Goal: Task Accomplishment & Management: Manage account settings

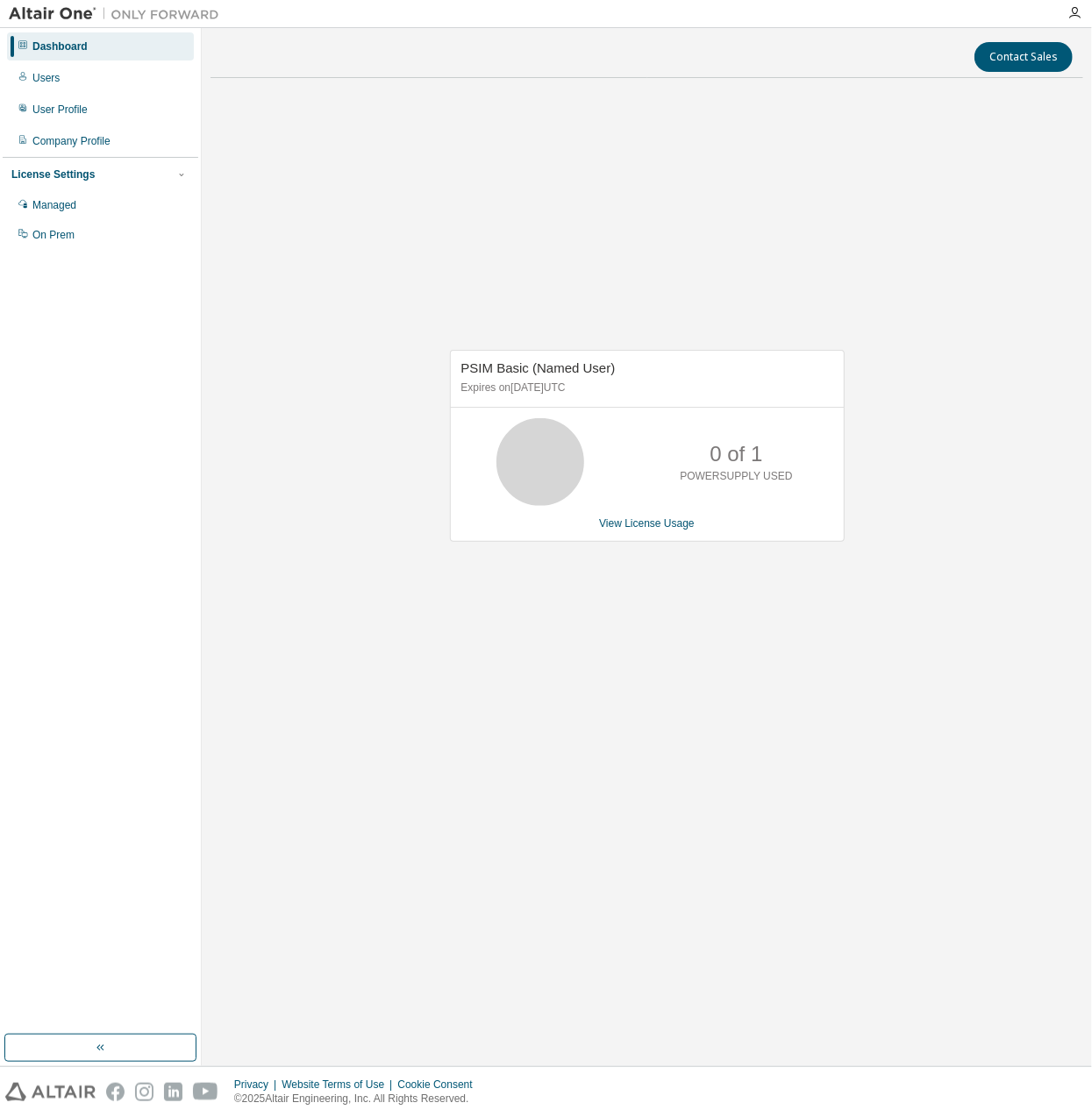
click at [576, 494] on icon at bounding box center [540, 462] width 105 height 88
click at [631, 527] on link "View License Usage" at bounding box center [646, 523] width 96 height 12
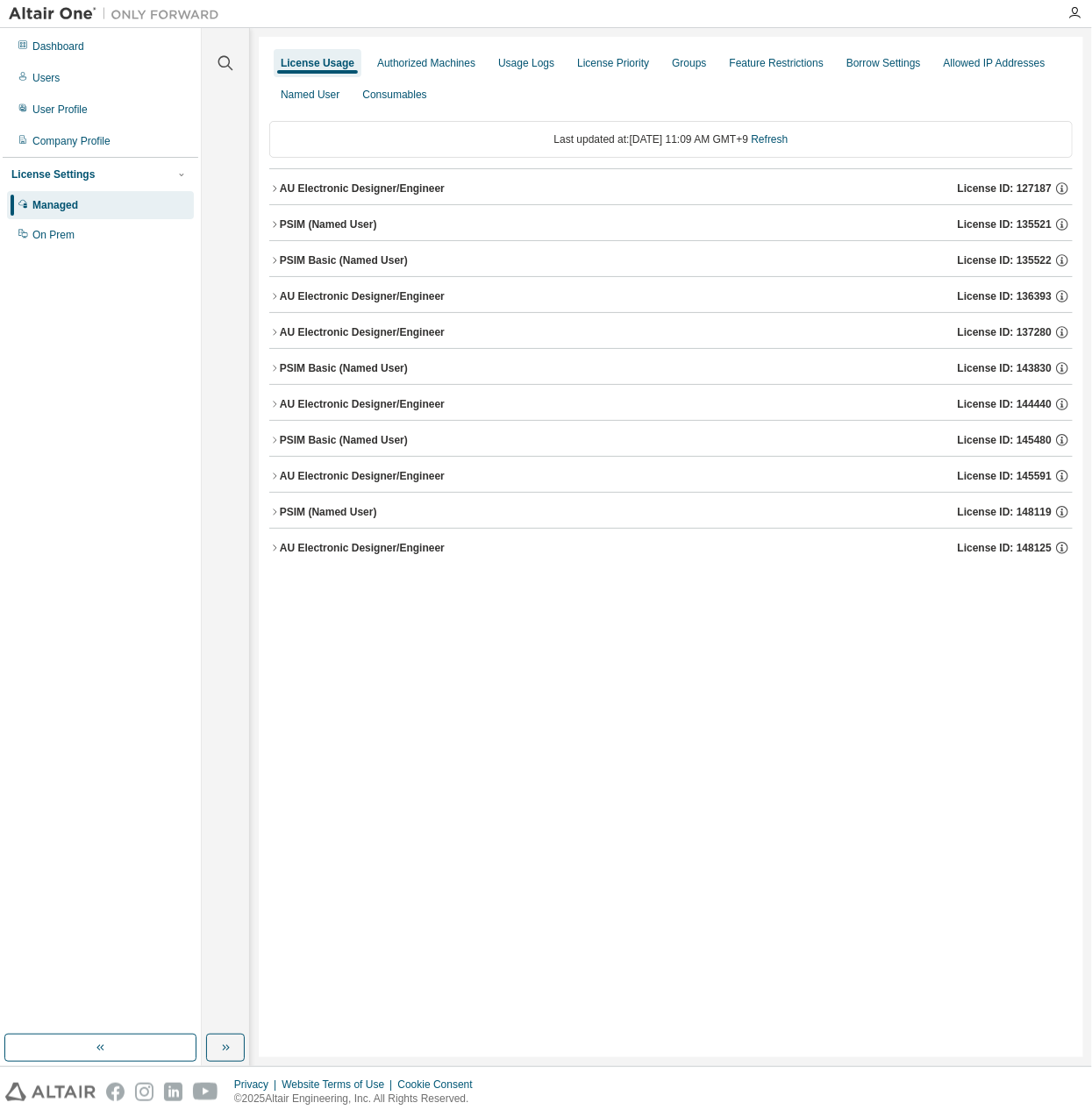
click at [363, 217] on div "PSIM (Named User)" at bounding box center [328, 224] width 97 height 14
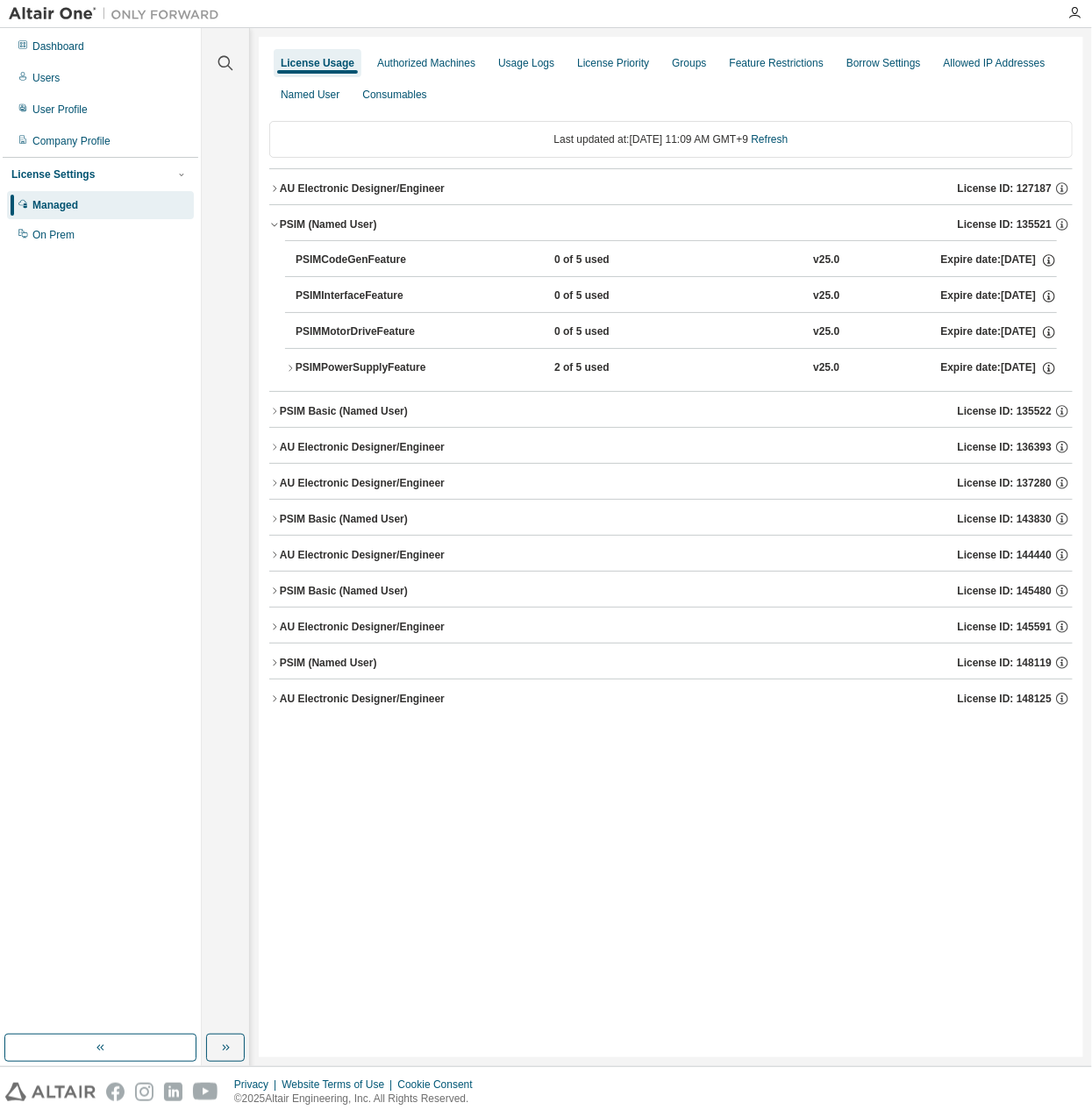
click at [363, 217] on div "PSIM (Named User)" at bounding box center [328, 224] width 97 height 14
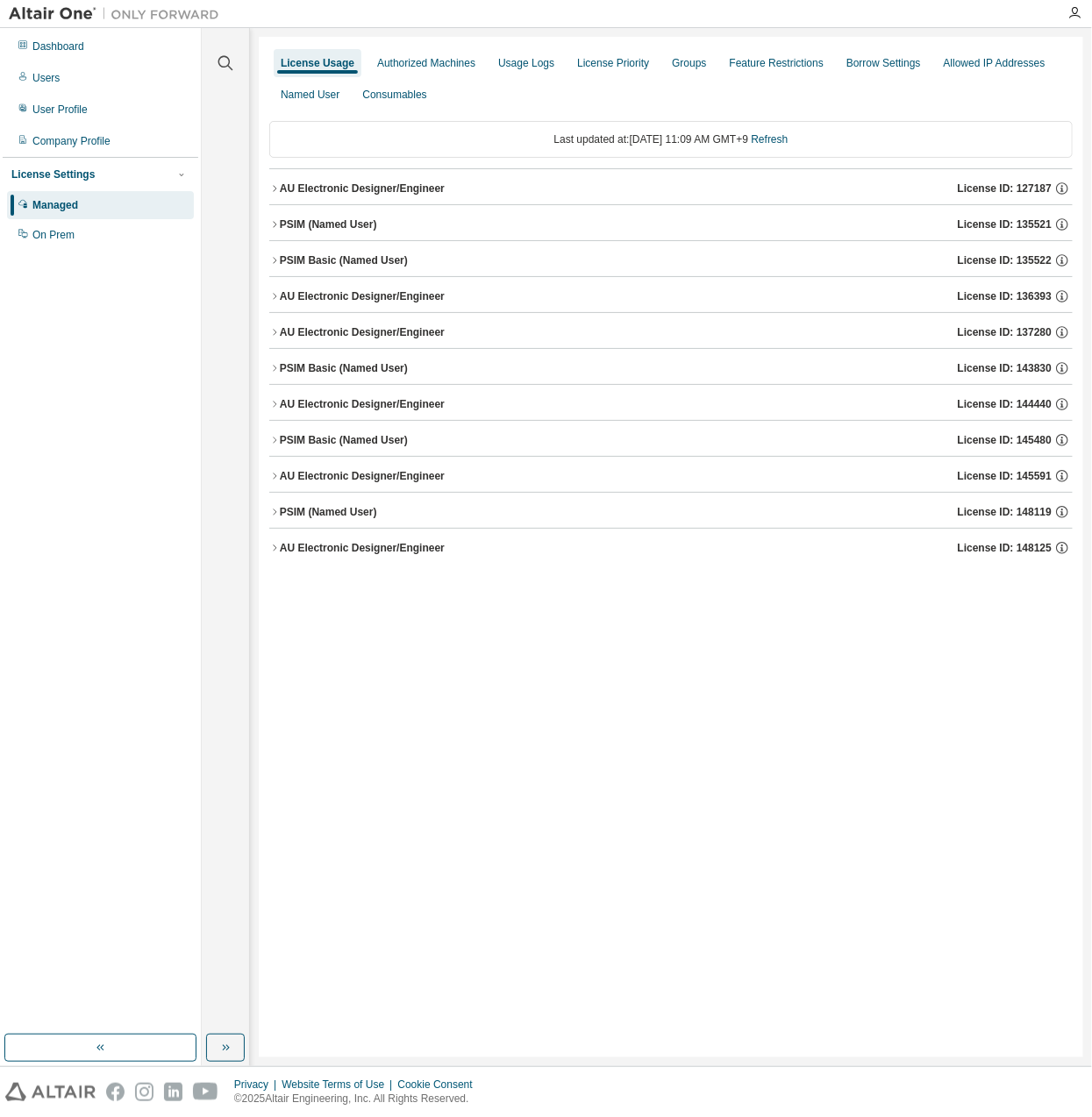
click at [151, 209] on div "Managed" at bounding box center [100, 205] width 187 height 28
click at [91, 67] on div "Users" at bounding box center [100, 78] width 187 height 28
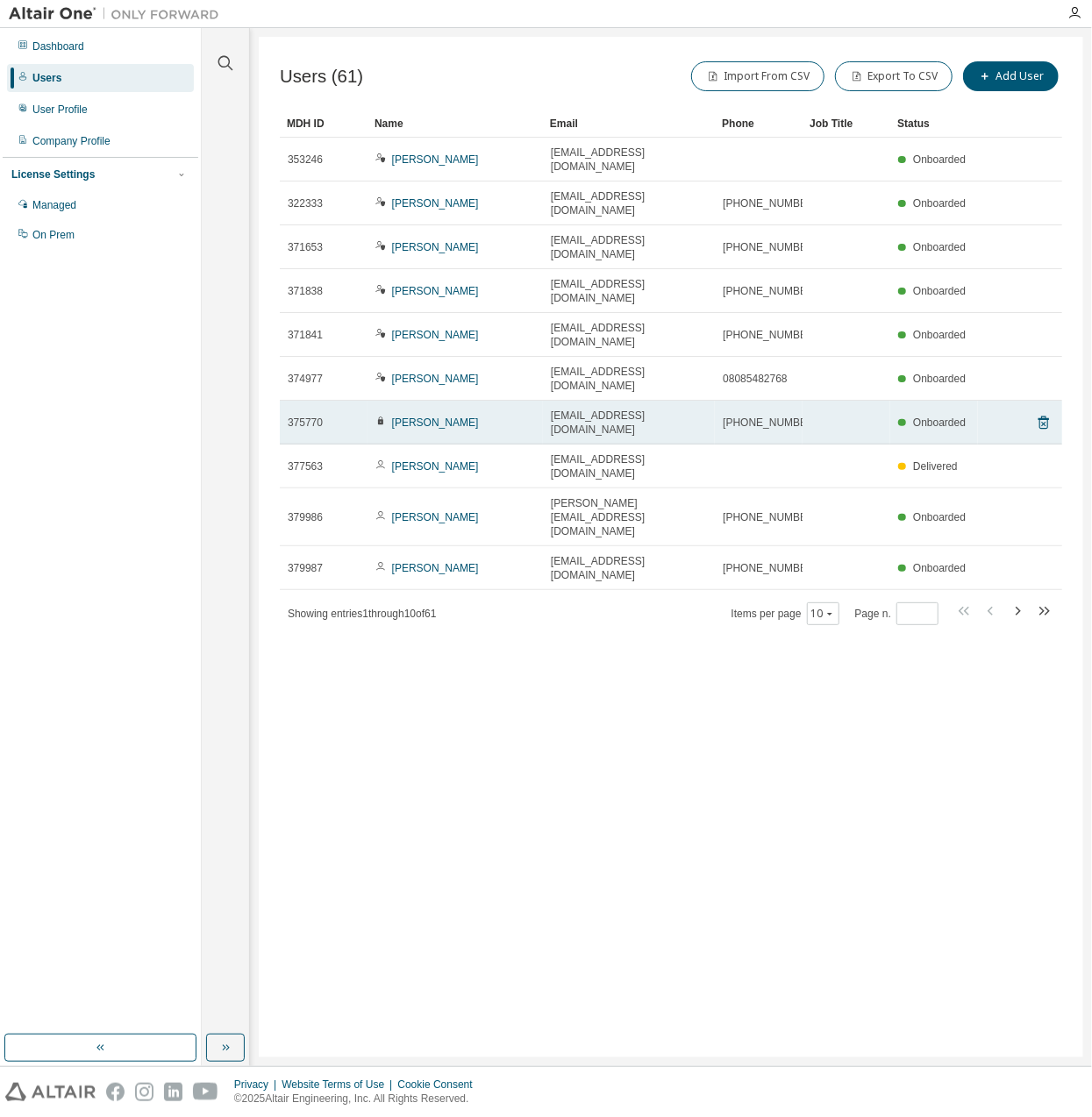
click at [421, 400] on td "Takashi Jinnai" at bounding box center [455, 422] width 175 height 43
click at [426, 416] on link "Takashi Jinnai" at bounding box center [436, 422] width 87 height 12
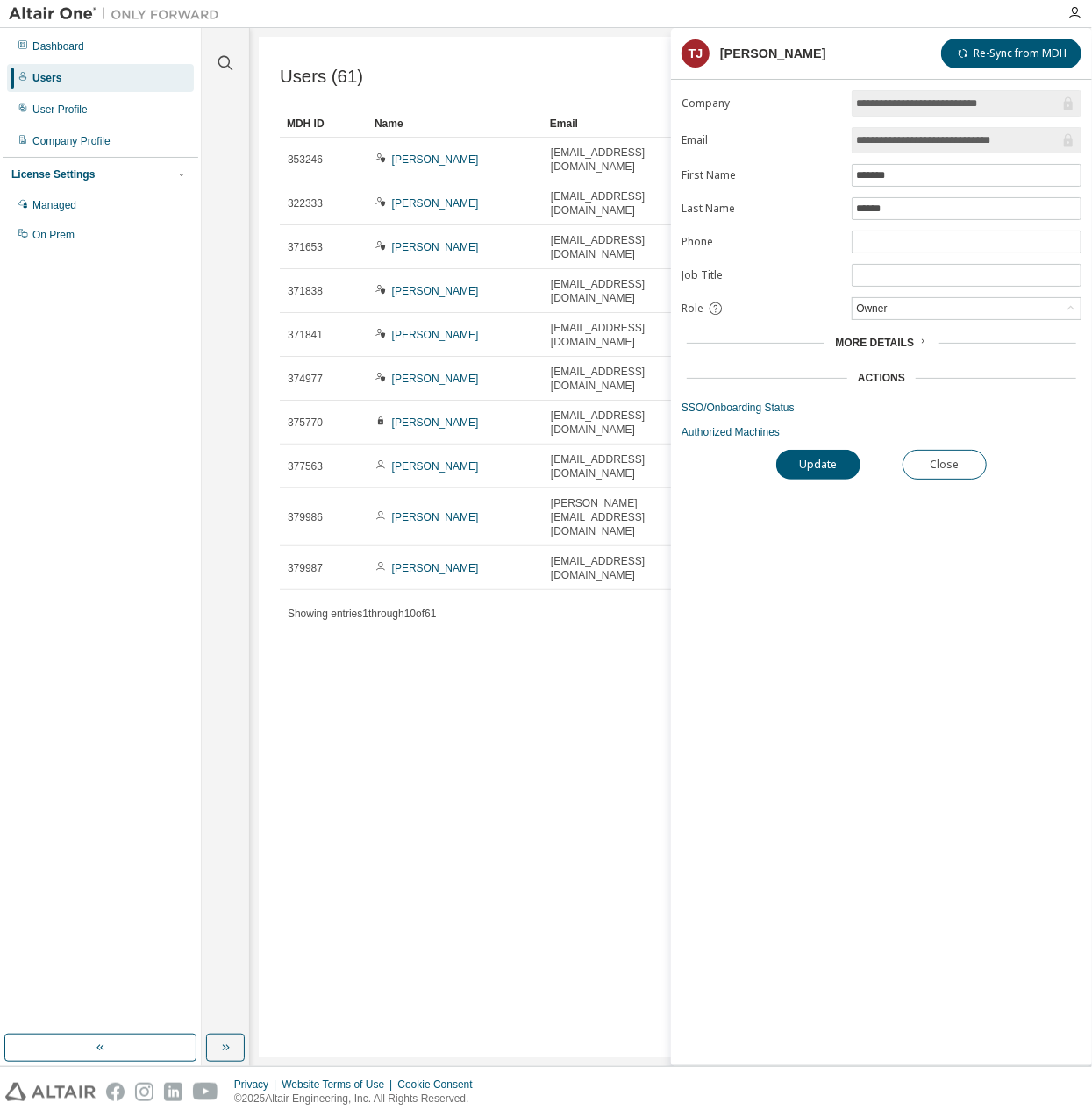
click at [879, 337] on span "More Details" at bounding box center [875, 343] width 79 height 12
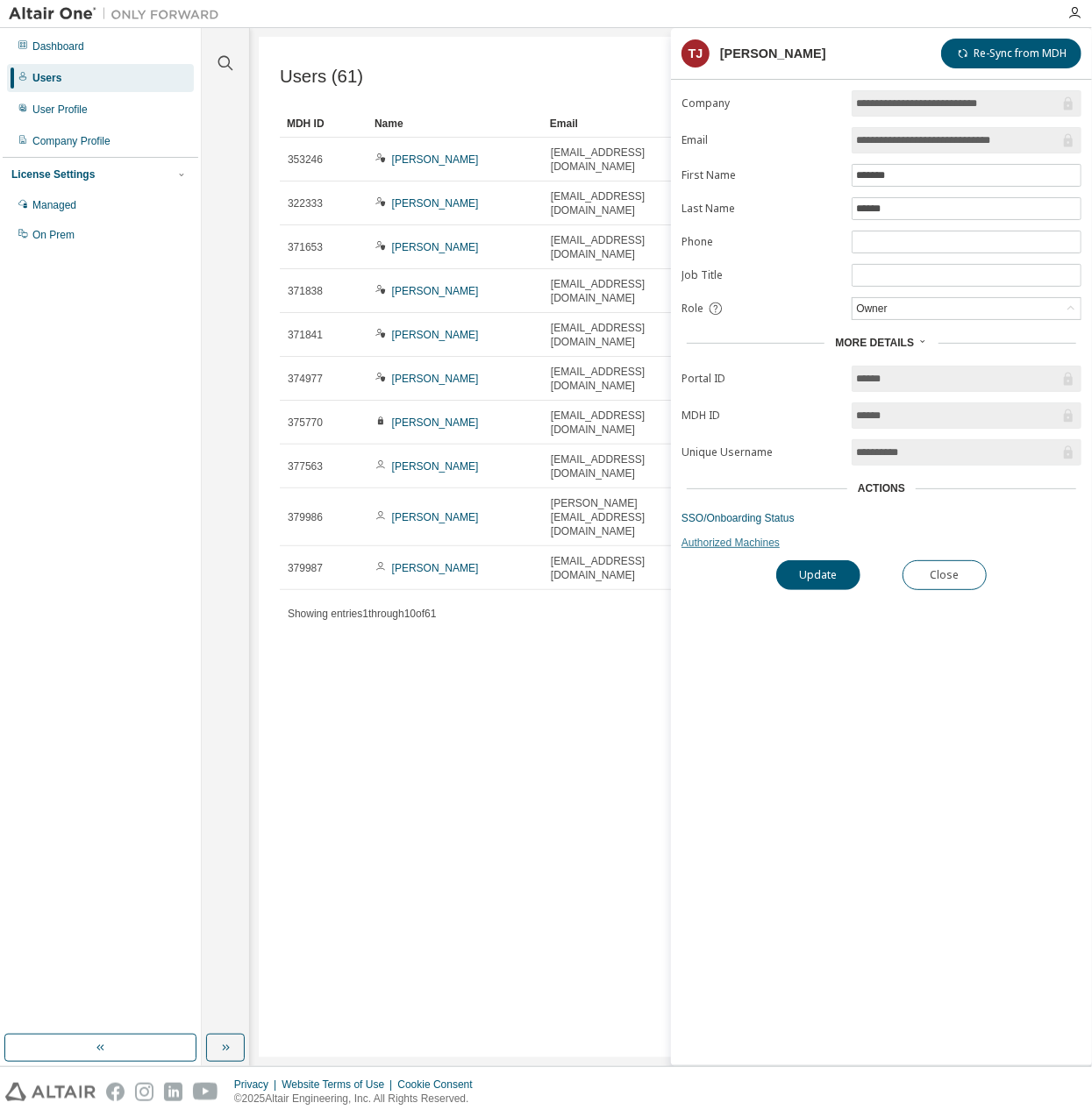
click at [781, 536] on link "Authorized Machines" at bounding box center [881, 543] width 400 height 14
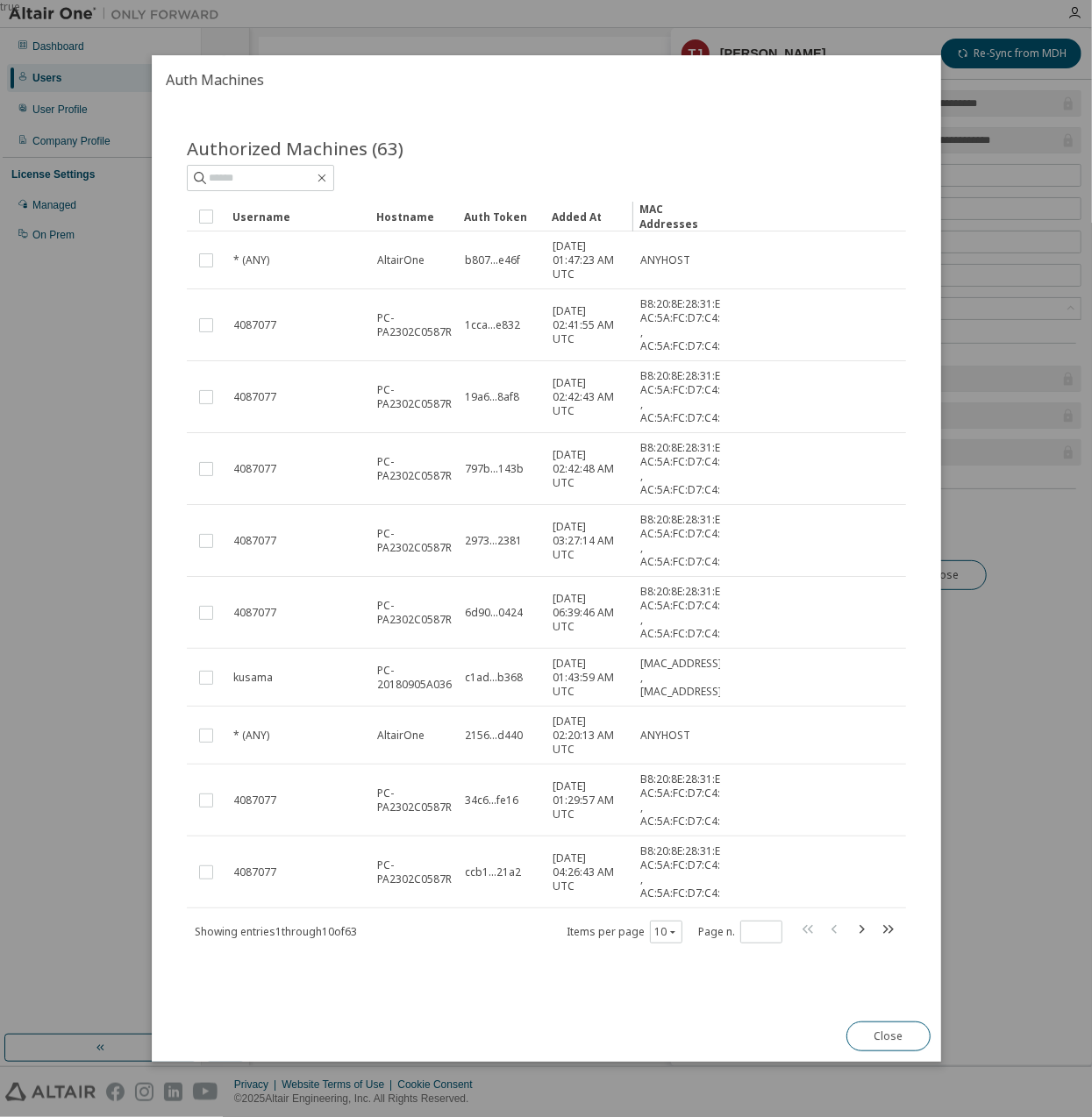
scroll to position [27, 0]
click at [852, 940] on icon "button" at bounding box center [861, 929] width 21 height 21
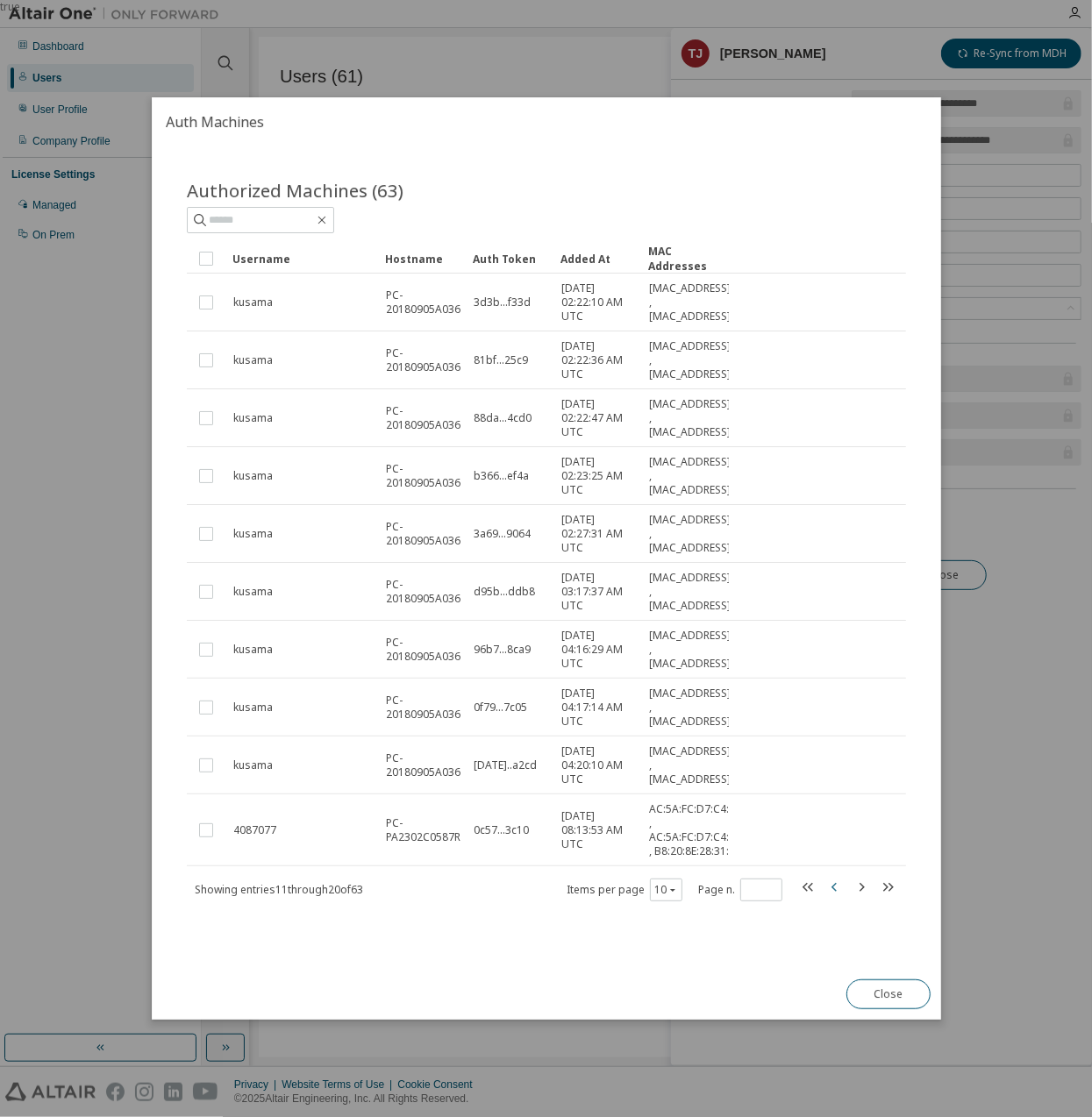
click at [832, 892] on icon "button" at bounding box center [832, 887] width 5 height 9
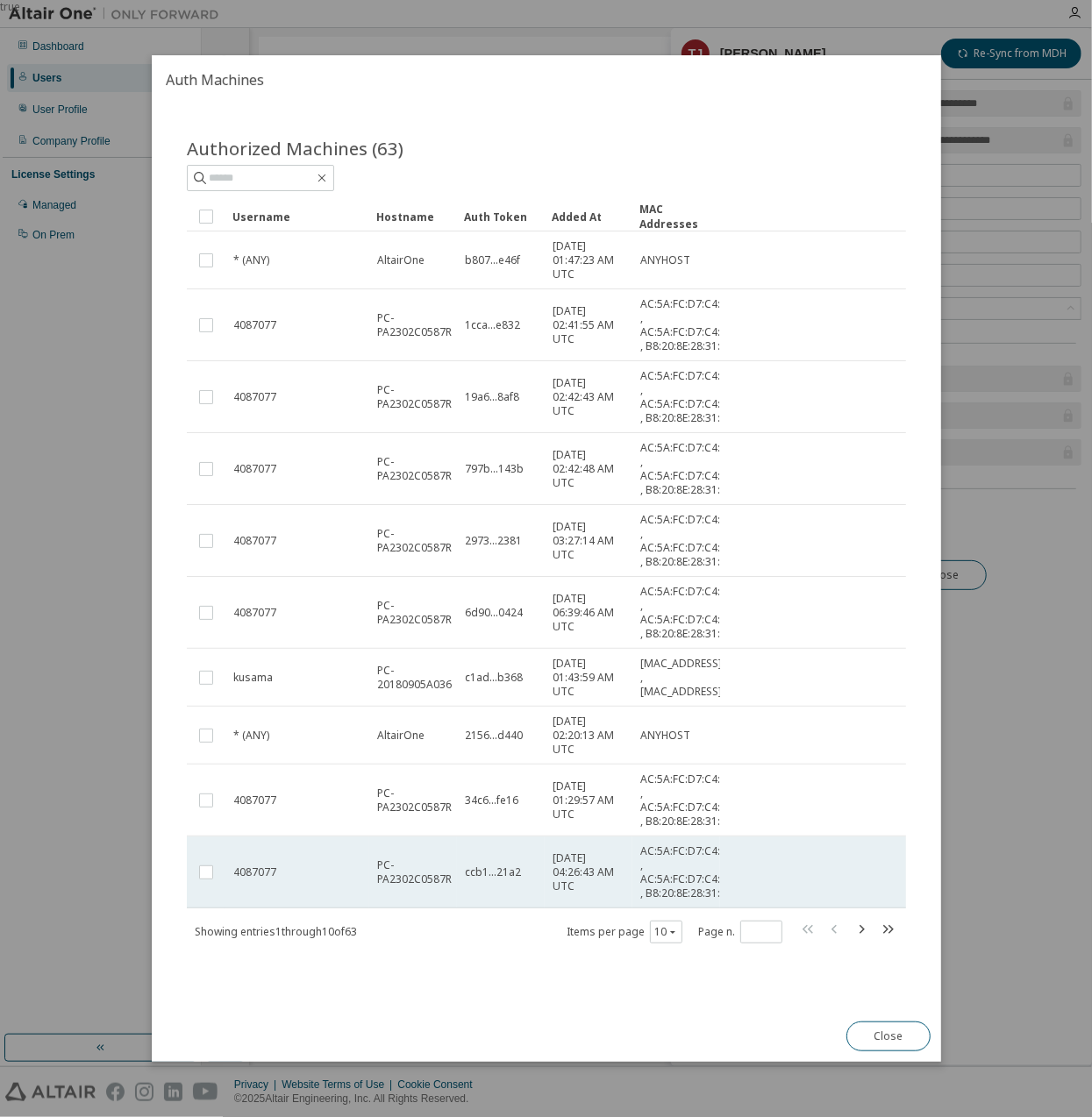
scroll to position [27, 0]
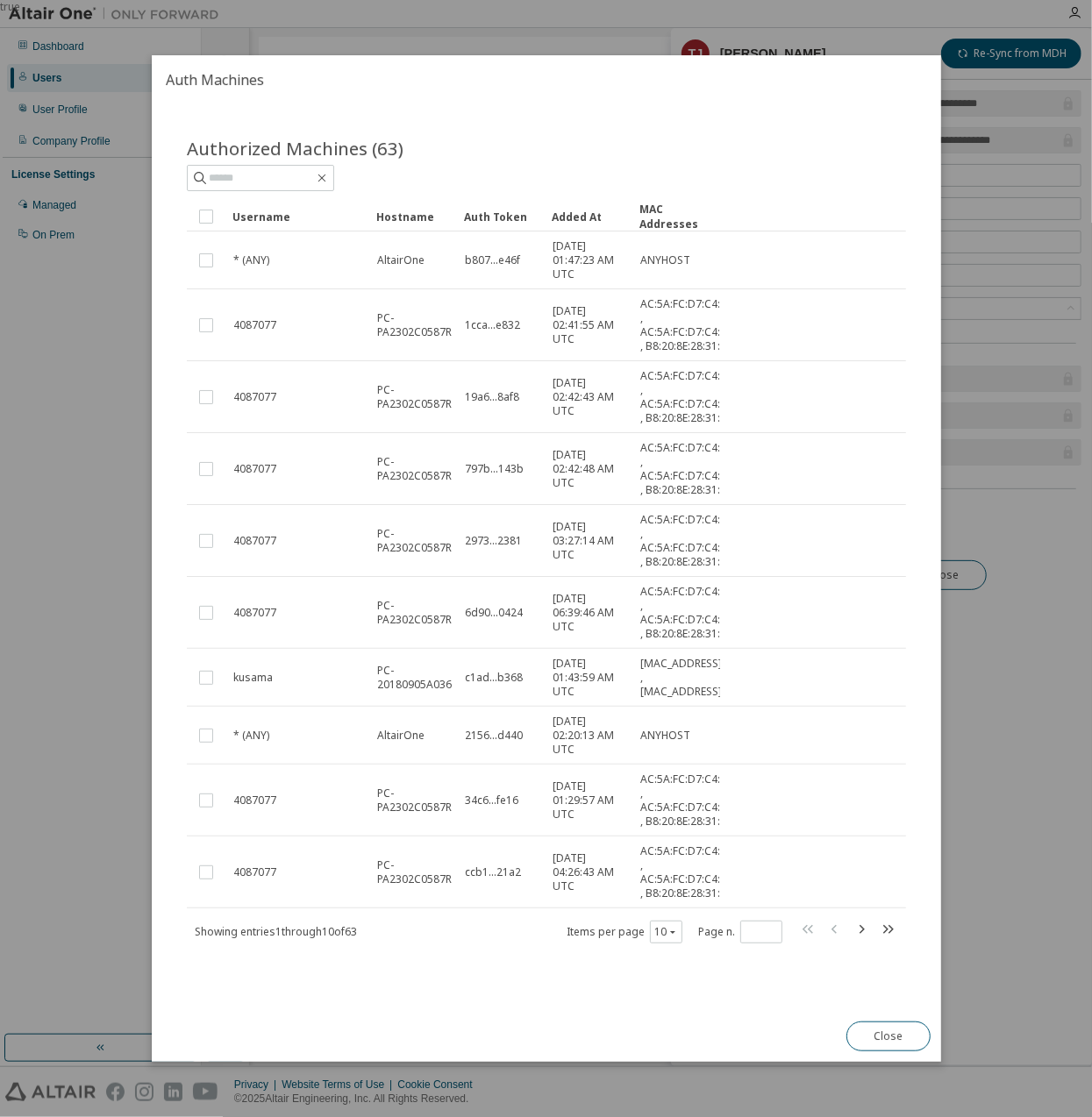
click at [851, 940] on icon "button" at bounding box center [861, 929] width 21 height 21
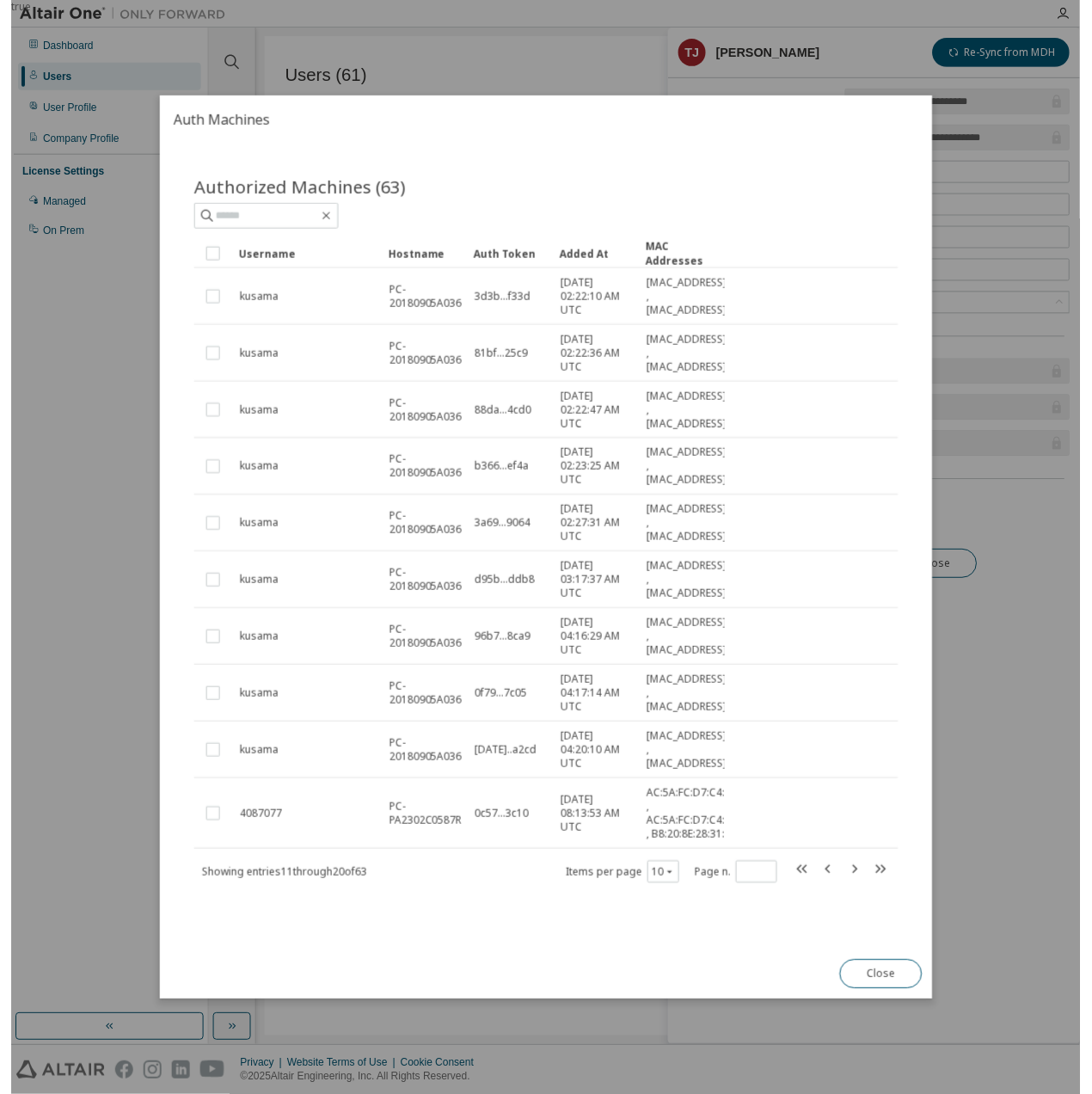
scroll to position [0, 0]
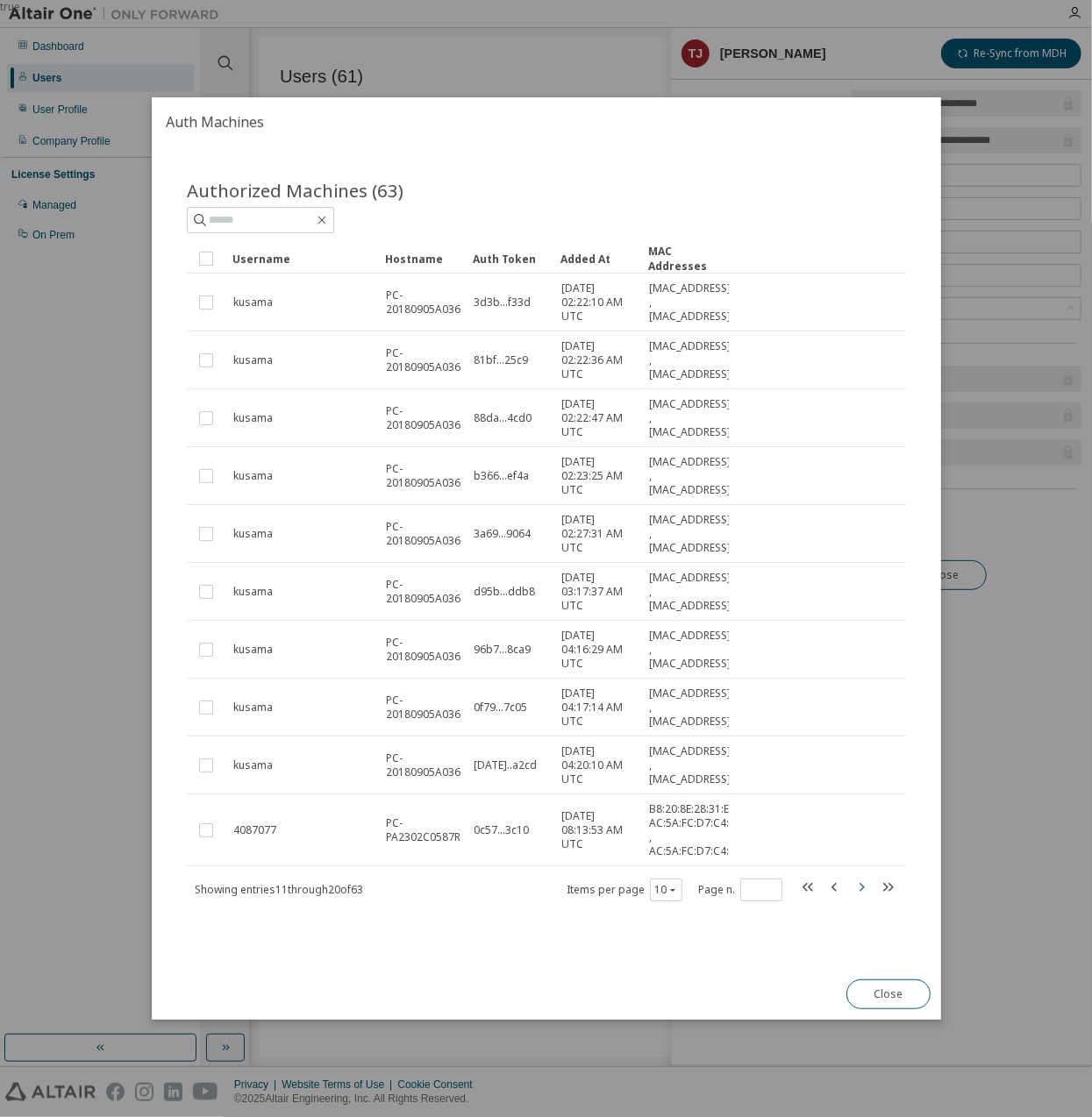
click at [864, 899] on icon "button" at bounding box center [861, 887] width 21 height 21
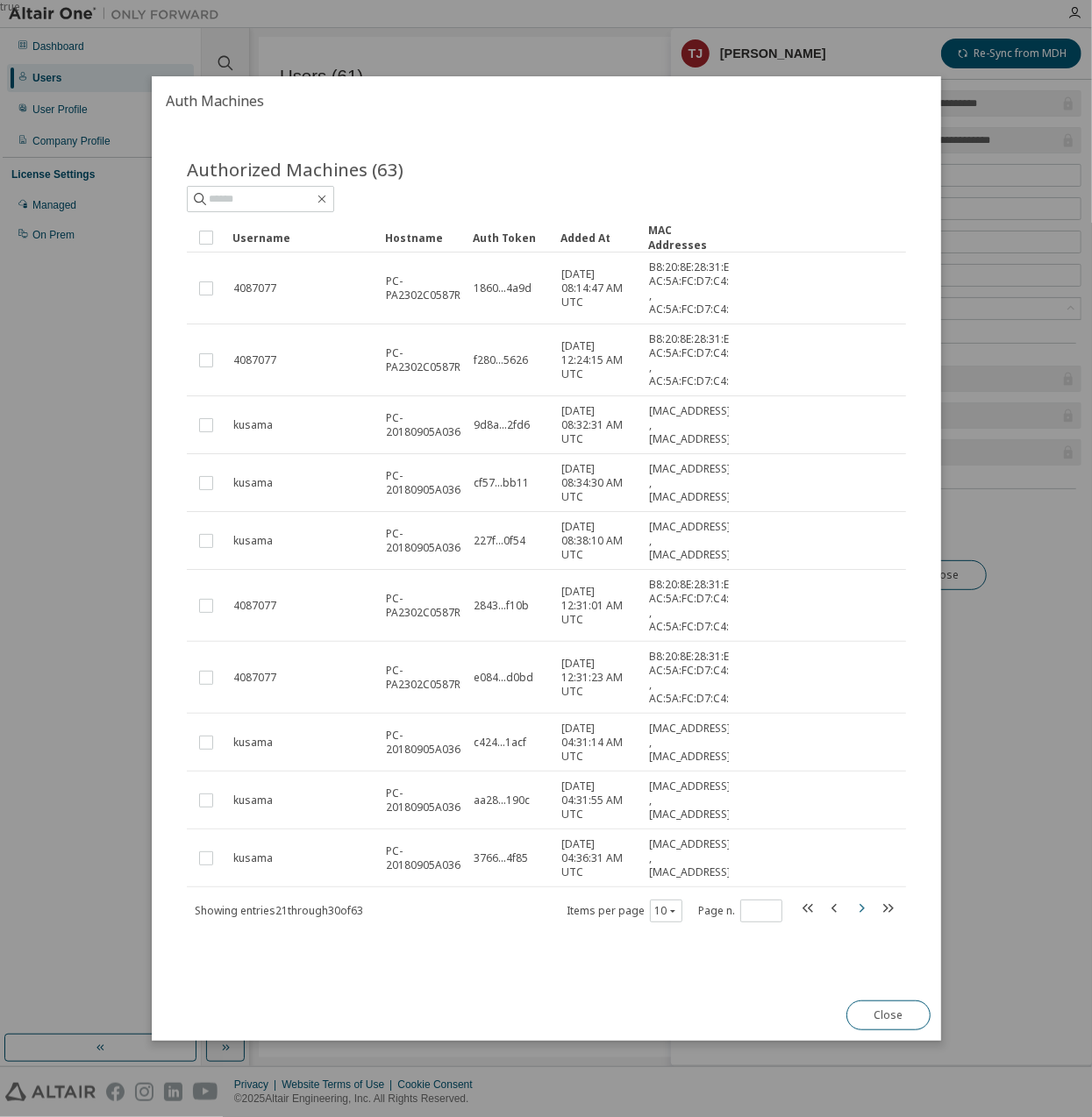
click at [858, 919] on icon "button" at bounding box center [861, 908] width 21 height 21
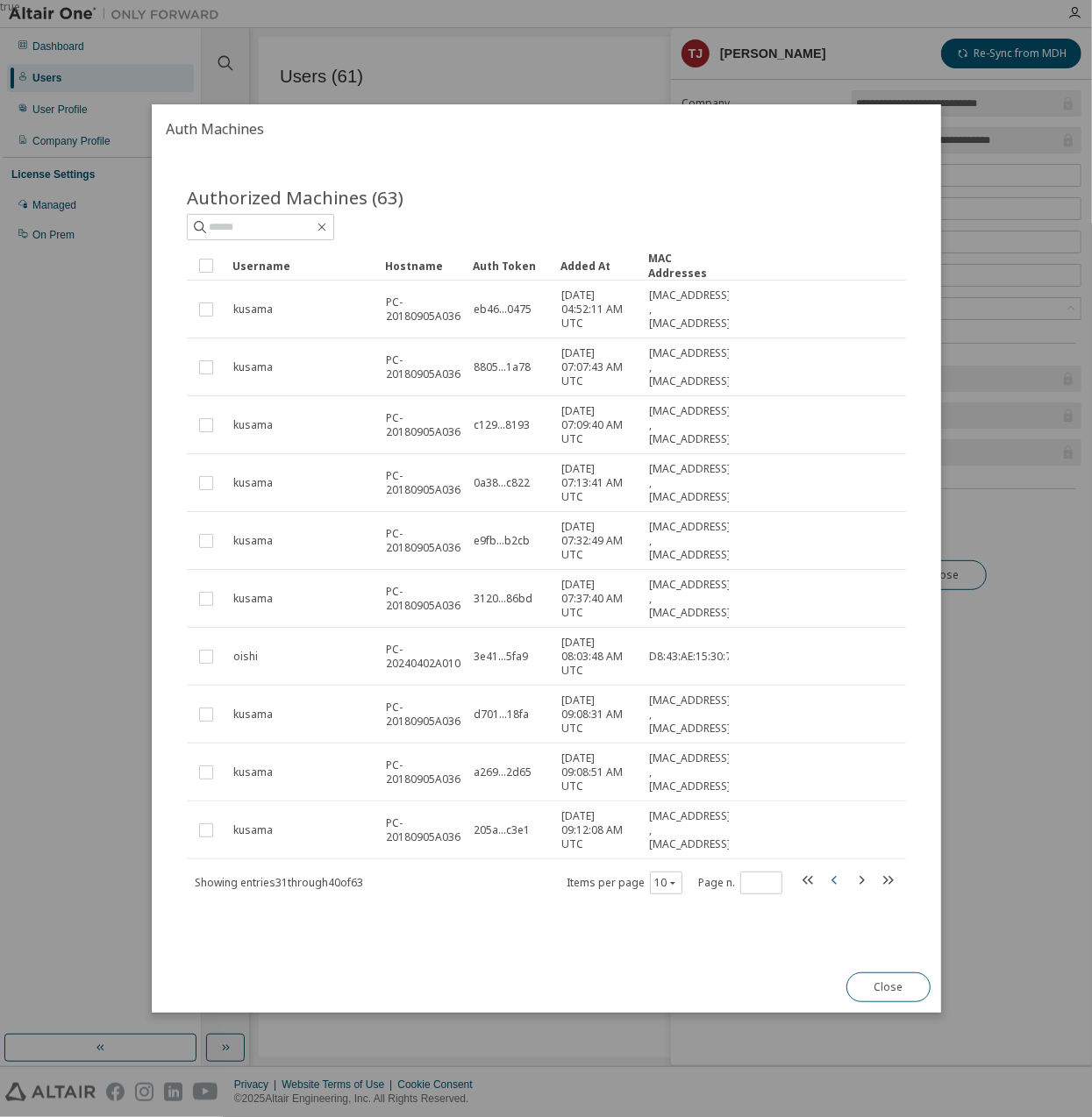
click at [841, 883] on icon "button" at bounding box center [834, 880] width 21 height 21
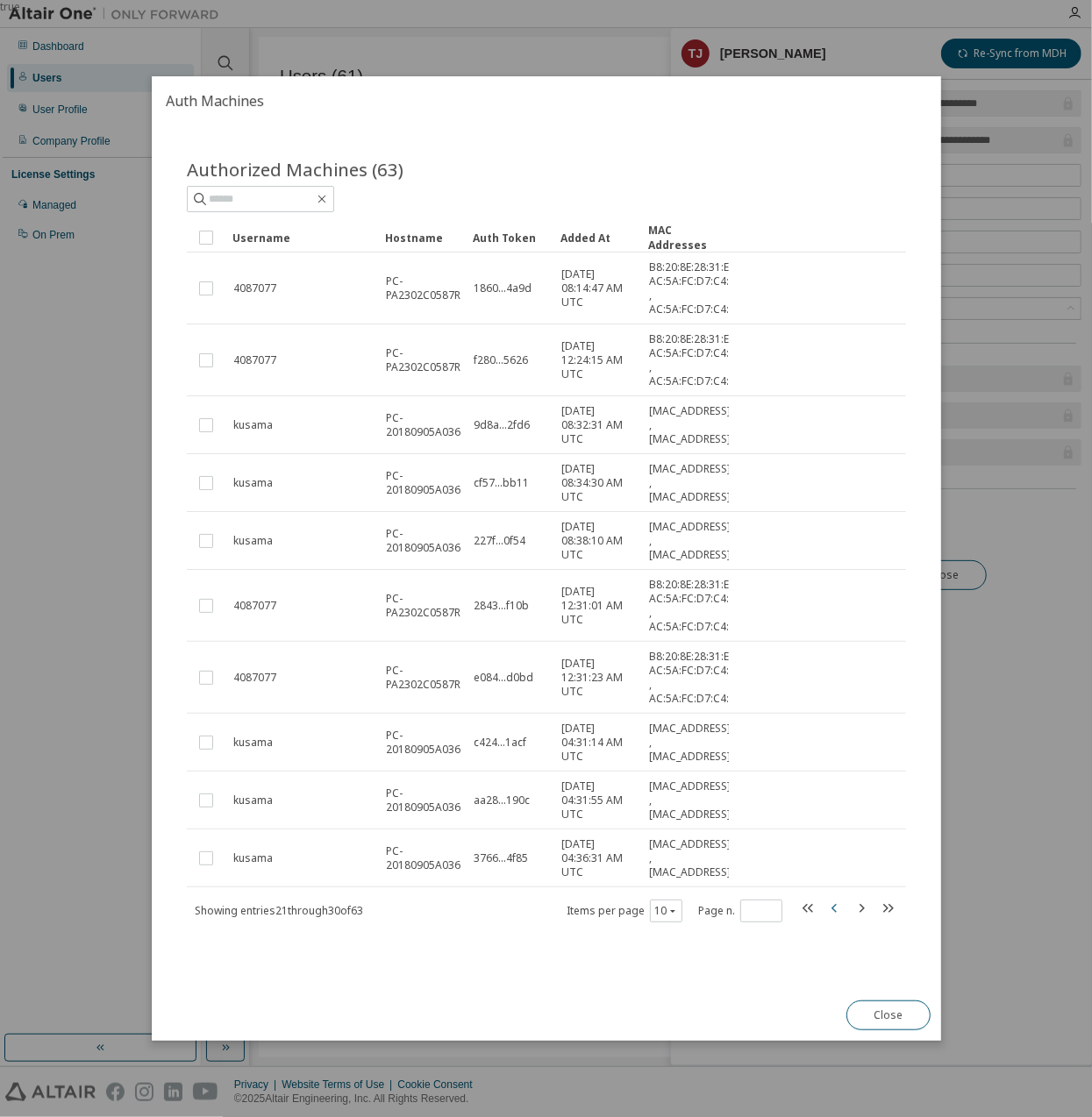
click at [826, 919] on icon "button" at bounding box center [834, 908] width 21 height 21
type input "*"
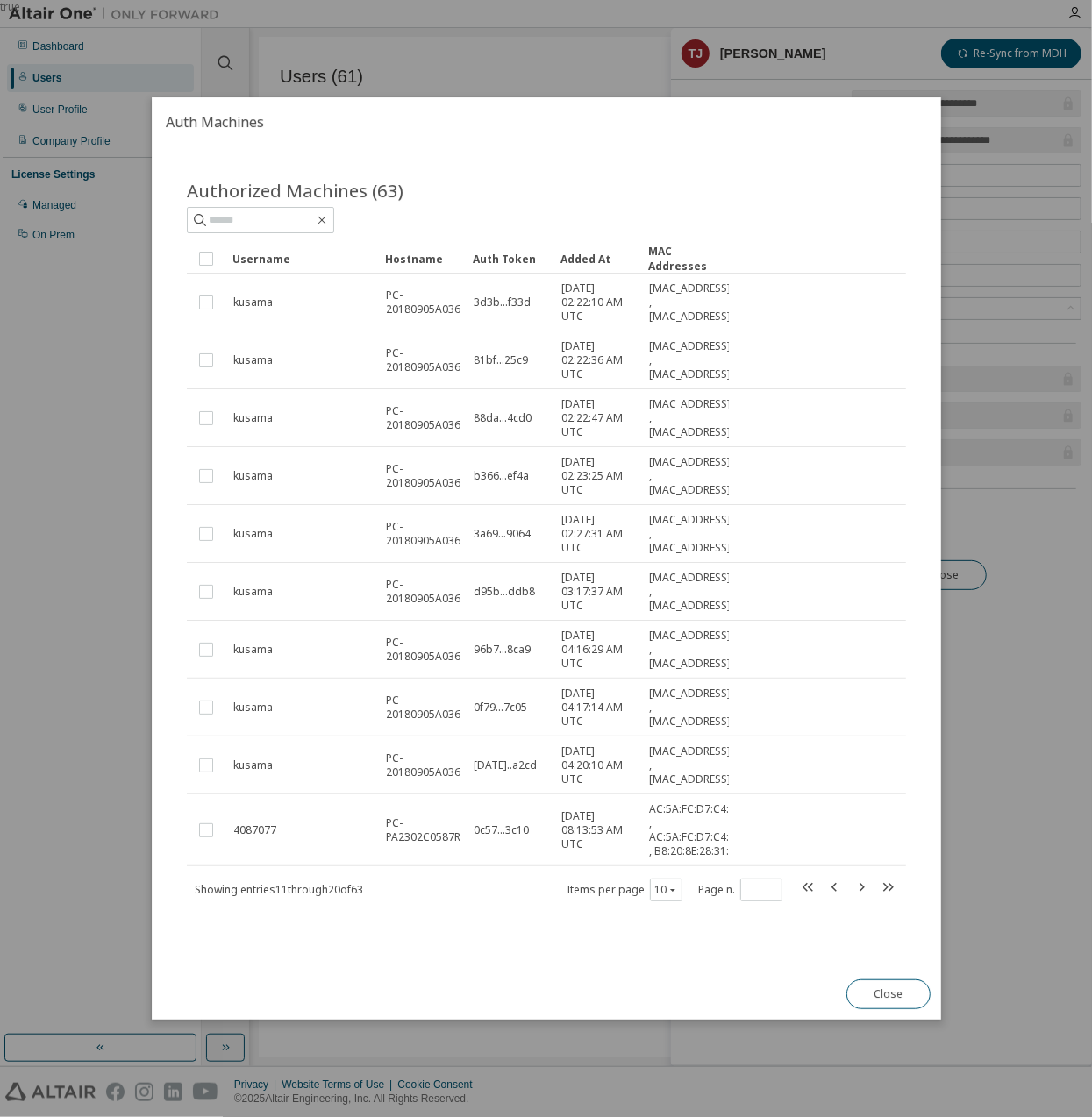
click at [684, 37] on div "true" at bounding box center [546, 558] width 1092 height 1117
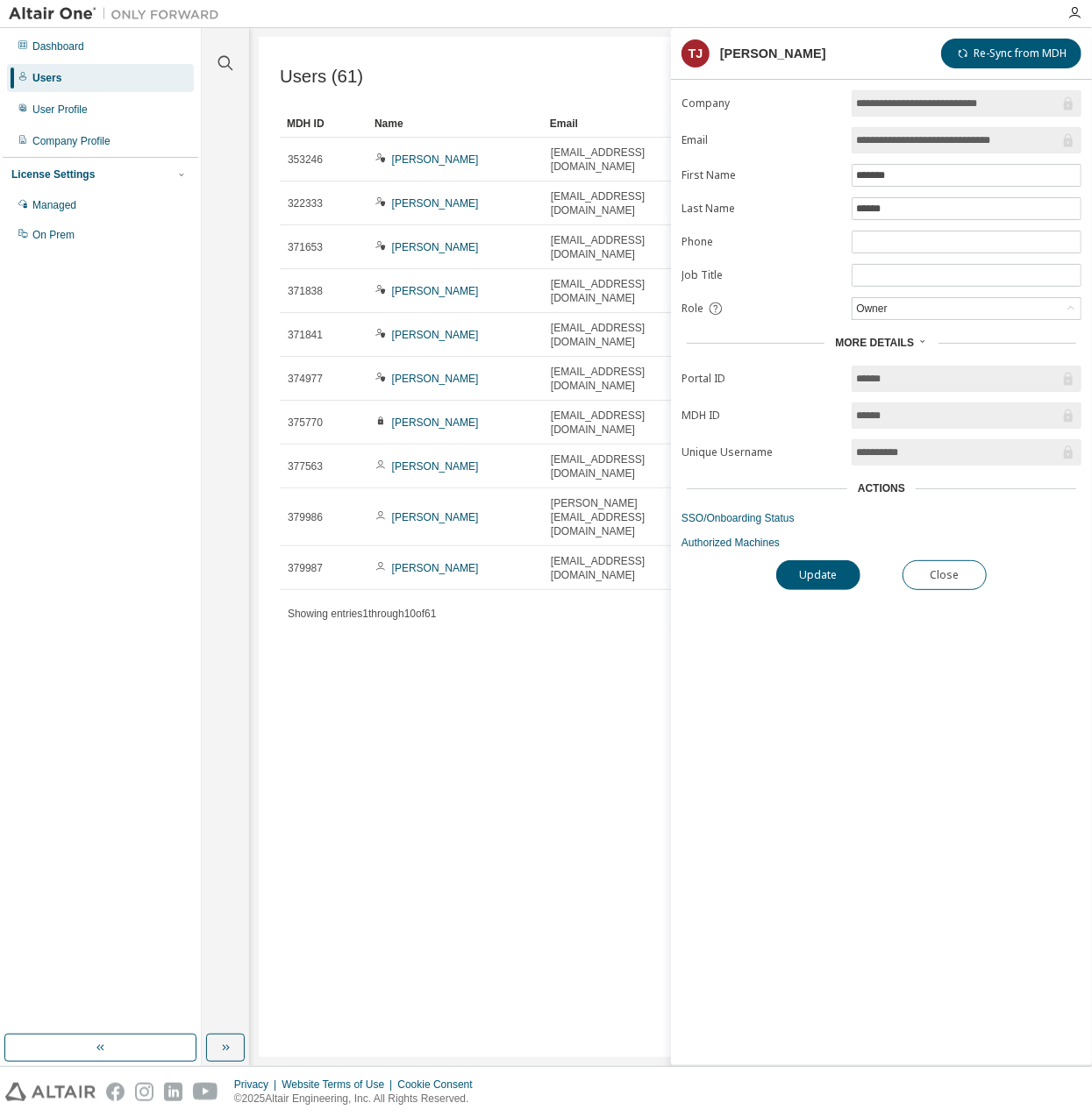
click at [509, 445] on div "MDH ID Name Email Phone Job Title Status 353246 Takaaki Norisada norisada.takaa…" at bounding box center [670, 368] width 782 height 517
click at [564, 517] on div "Users (61) Import From CSV Export To CSV Add User Clear Load Save Save As Field…" at bounding box center [671, 547] width 824 height 1021
click at [930, 570] on button "Close" at bounding box center [944, 575] width 84 height 30
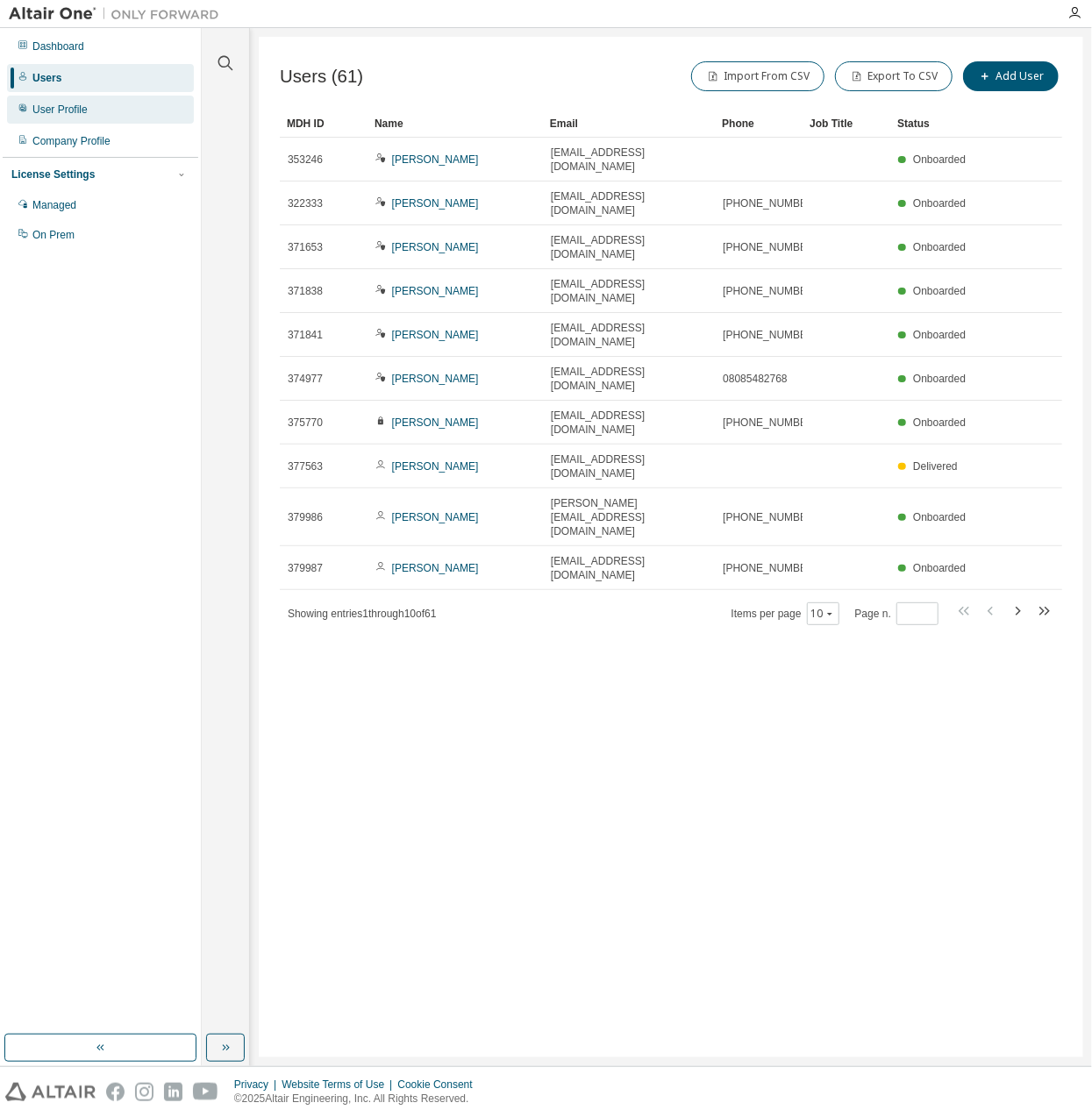
click at [119, 114] on div "User Profile" at bounding box center [100, 110] width 187 height 28
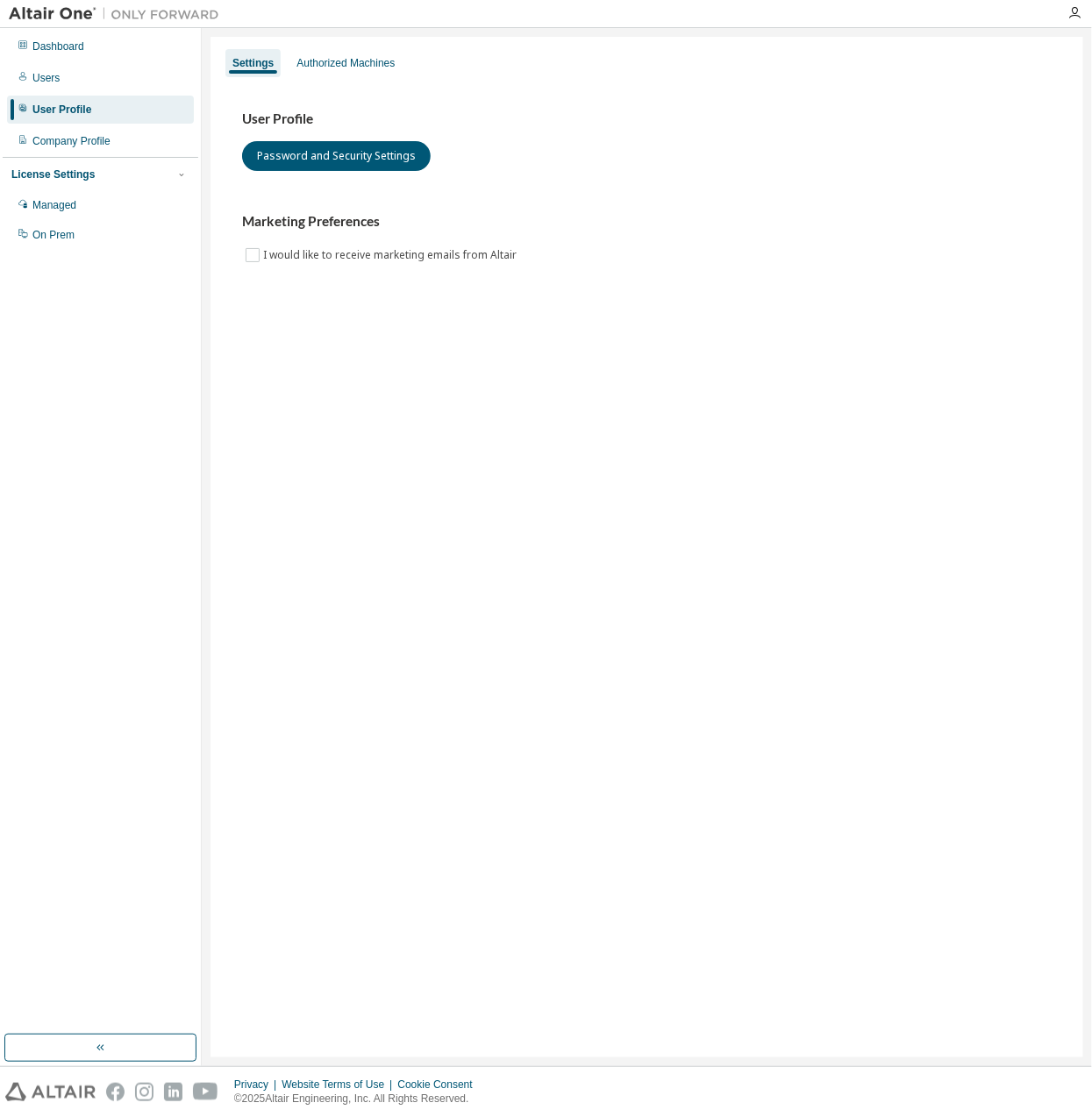
click at [119, 155] on div "Dashboard Users User Profile Company Profile License Settings Managed On Prem" at bounding box center [101, 140] width 196 height 220
click at [113, 136] on div "Company Profile" at bounding box center [100, 141] width 187 height 28
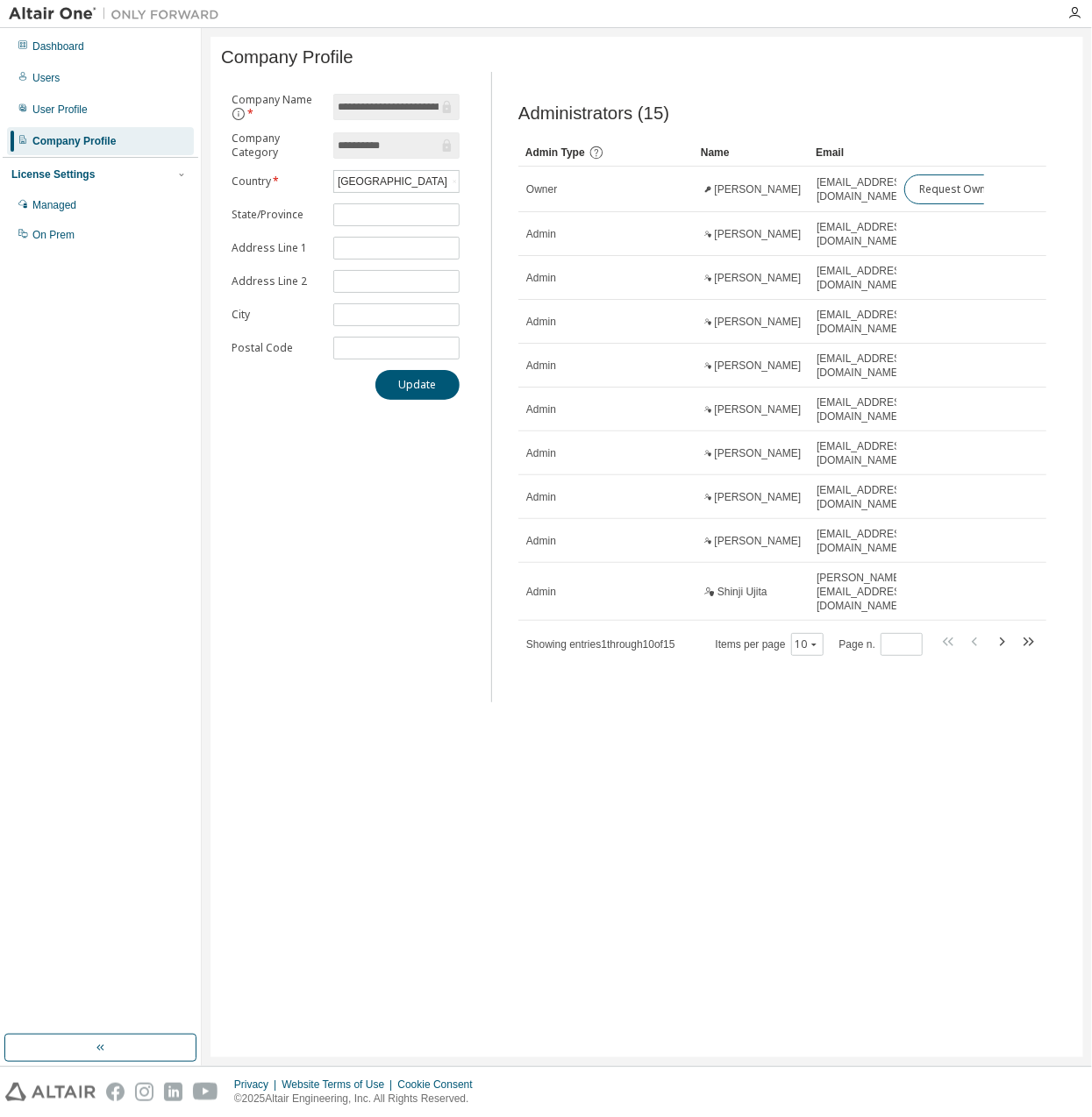
click at [107, 177] on div "License Settings" at bounding box center [101, 175] width 178 height 16
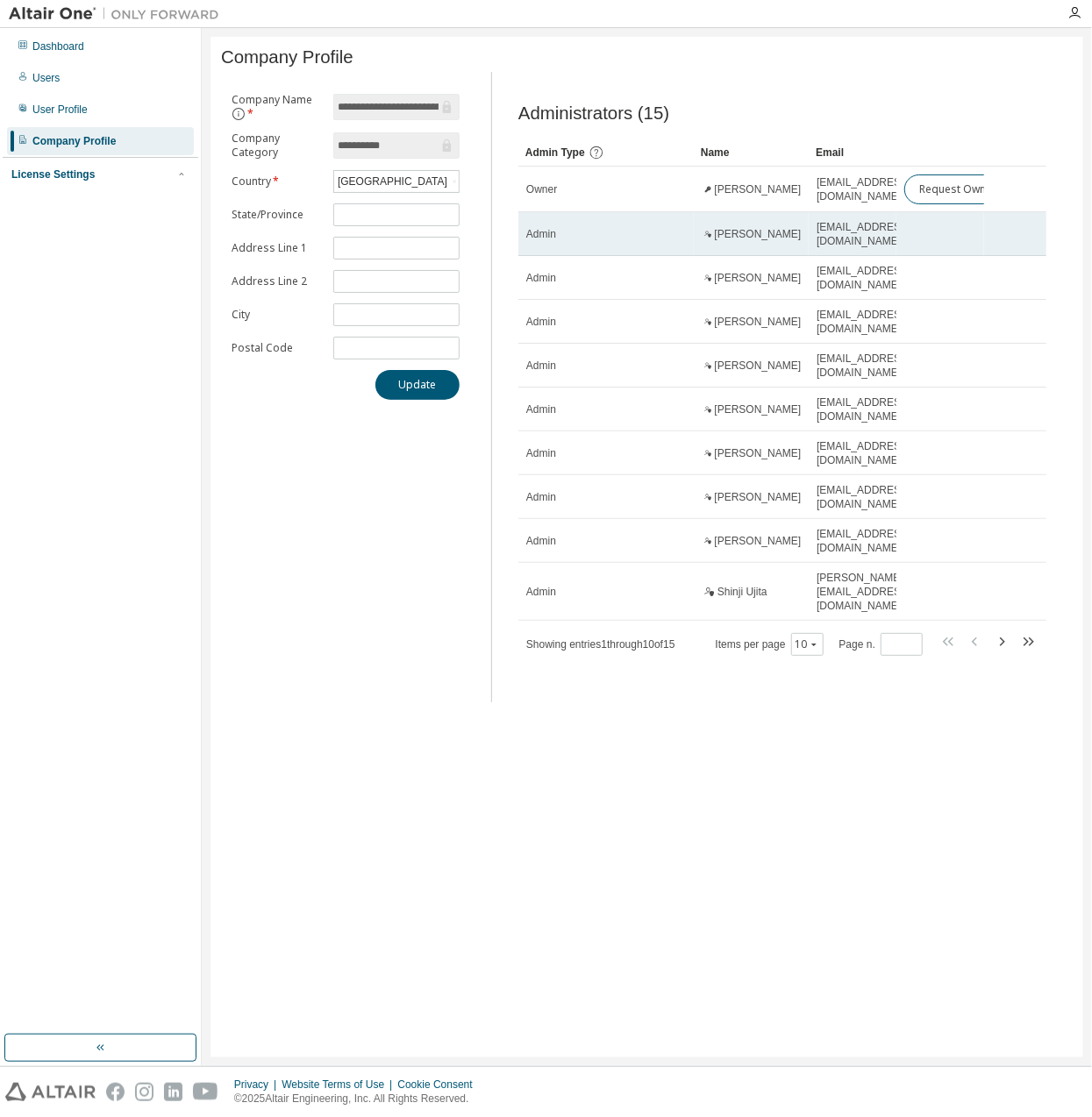
drag, startPoint x: 765, startPoint y: 214, endPoint x: 949, endPoint y: 226, distance: 184.4
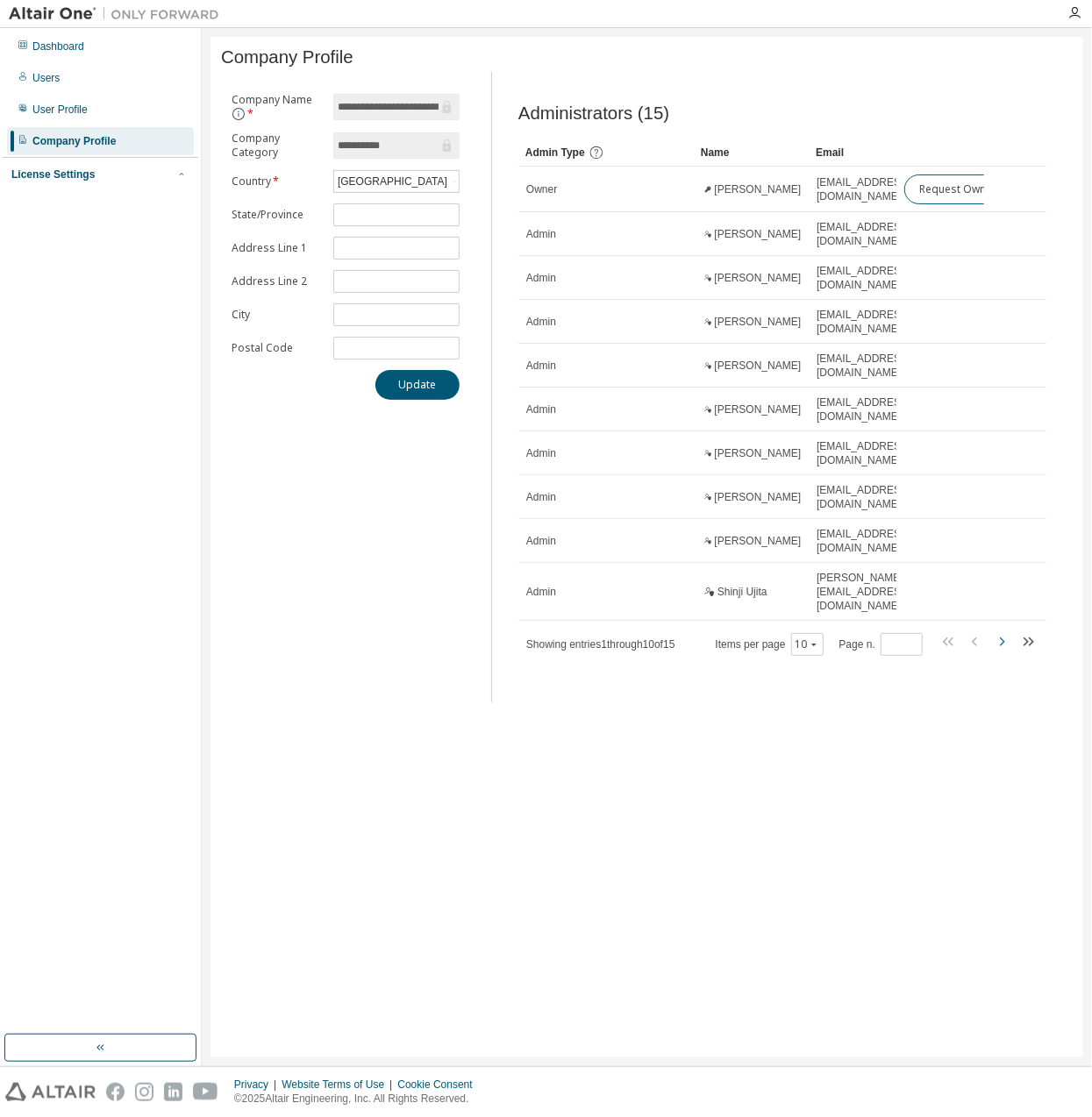
click at [999, 632] on icon "button" at bounding box center [1001, 642] width 21 height 21
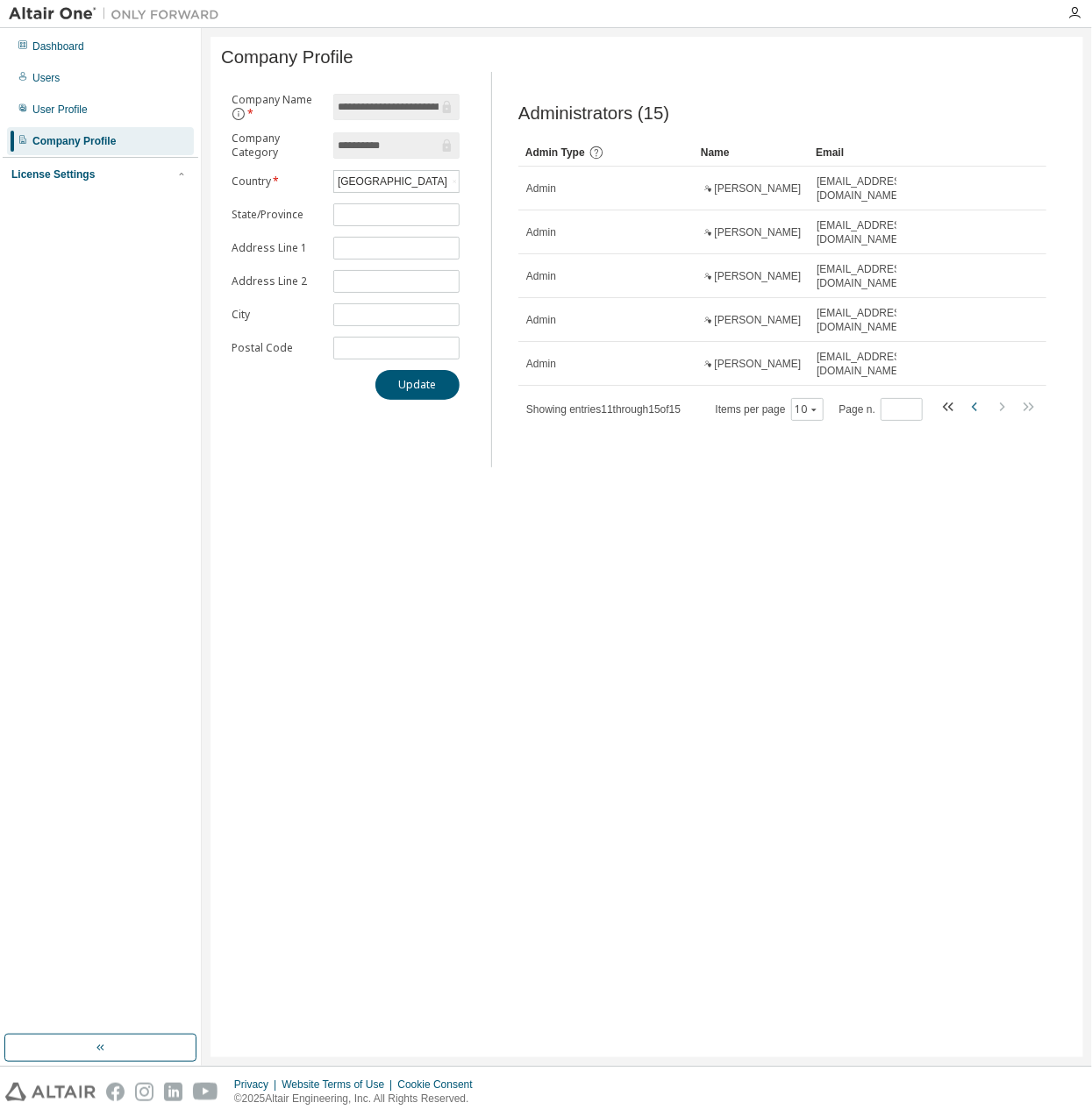
click at [982, 411] on icon "button" at bounding box center [974, 406] width 21 height 21
type input "*"
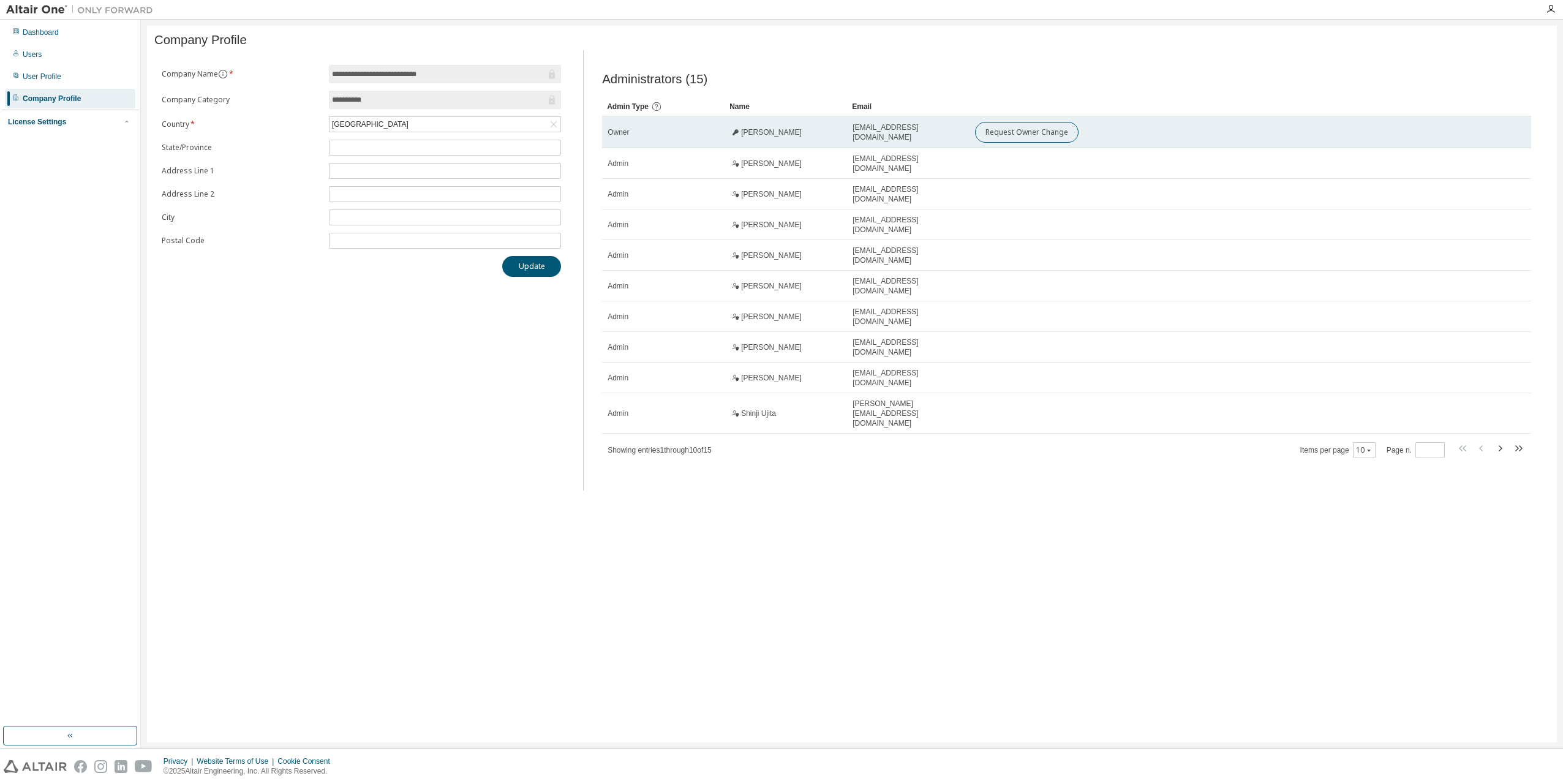
click at [762, 140] on span "jinnai.takashi@jp.panasonic.com" at bounding box center [908, 132] width 111 height 19
click at [750, 137] on span "Takashi Jinnai" at bounding box center [772, 133] width 61 height 10
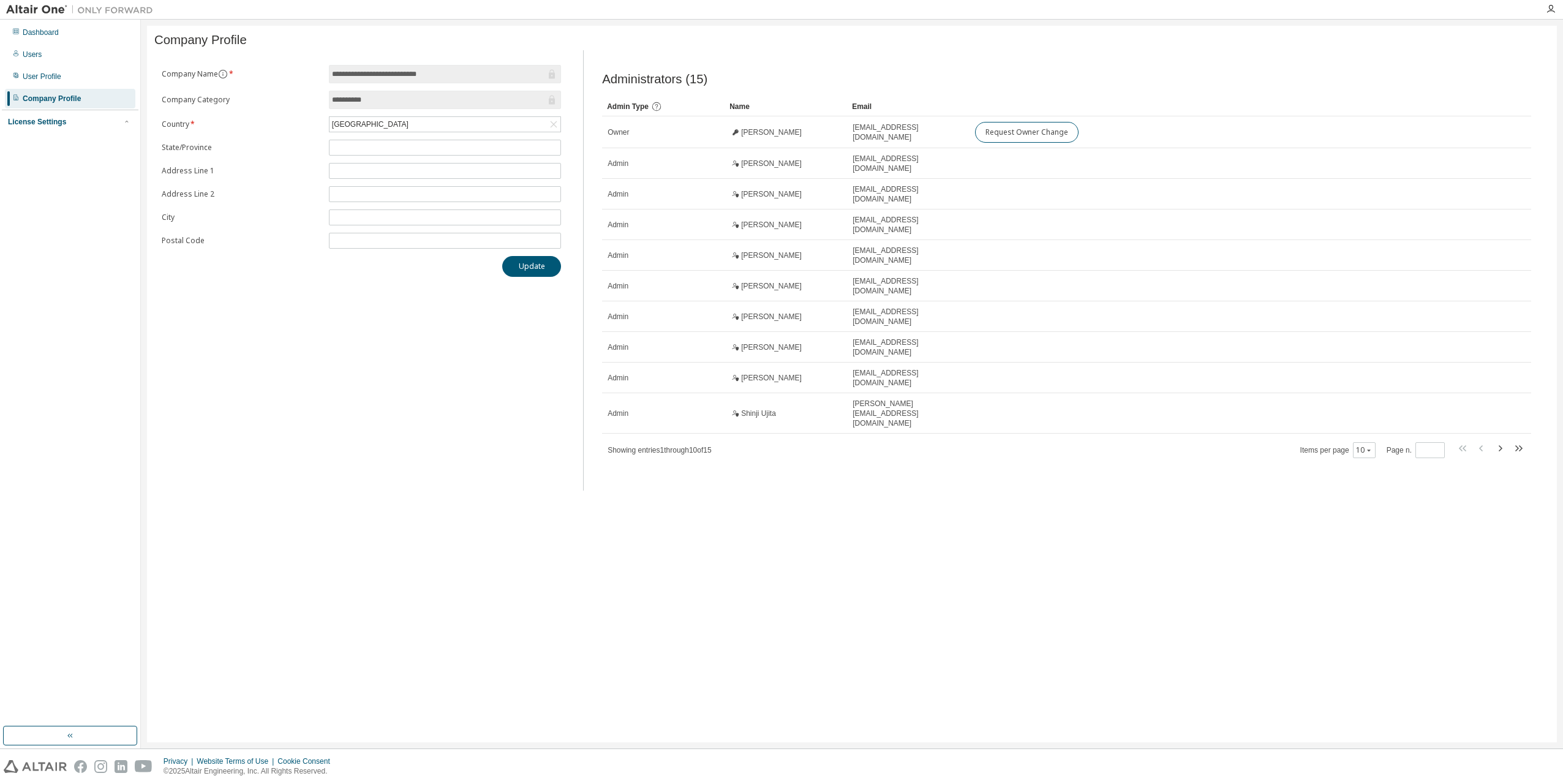
click at [182, 123] on label "Country *" at bounding box center [242, 124] width 160 height 10
click at [184, 98] on label "Company Category" at bounding box center [242, 100] width 160 height 10
click at [184, 75] on label "Company Name *" at bounding box center [242, 74] width 160 height 10
click at [218, 75] on button "Company Name *" at bounding box center [223, 74] width 10 height 10
click at [195, 159] on form "**********" at bounding box center [361, 157] width 399 height 184
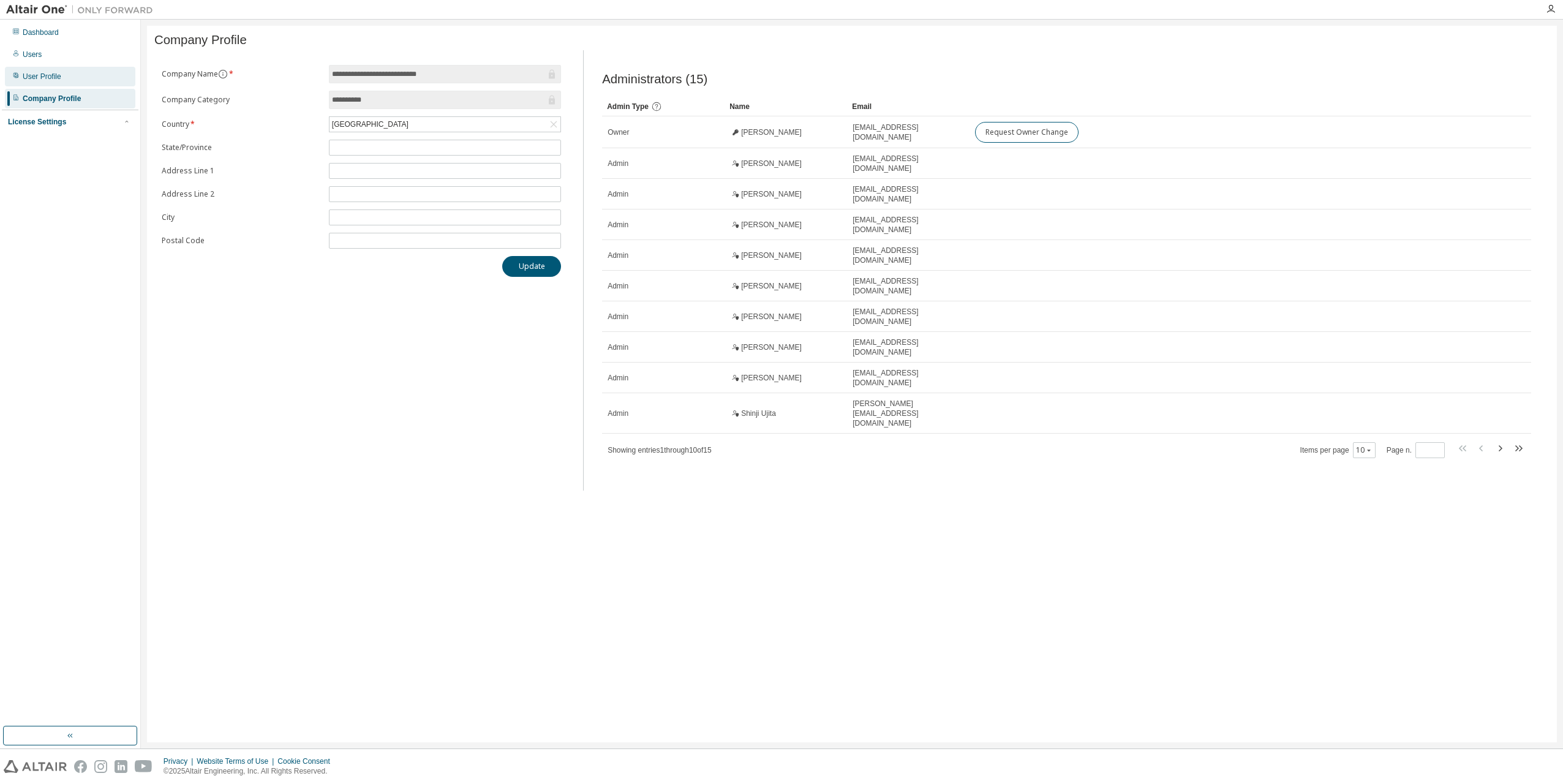
click at [43, 82] on div "User Profile" at bounding box center [70, 77] width 130 height 19
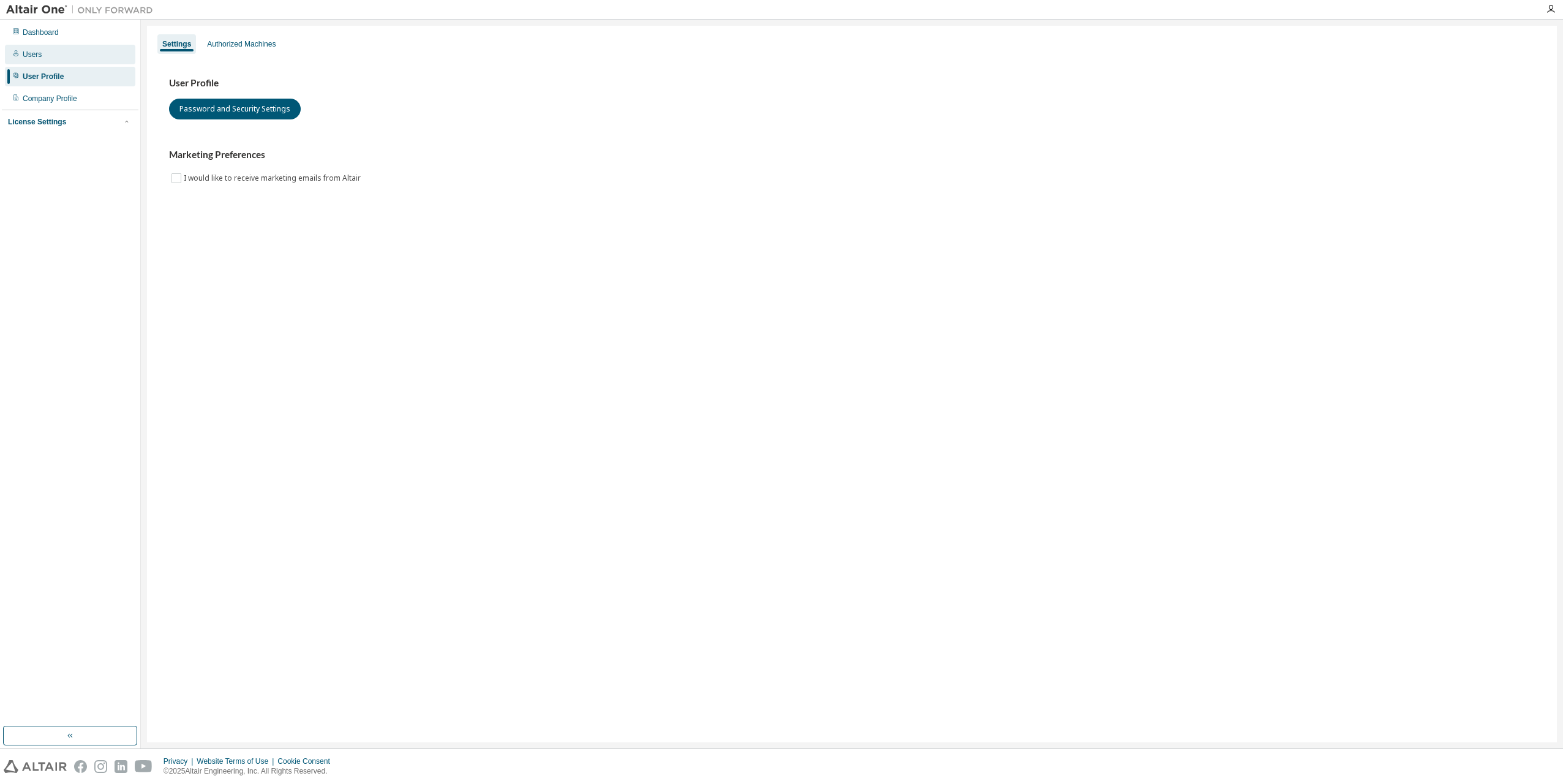
click at [47, 57] on div "Users" at bounding box center [70, 55] width 130 height 19
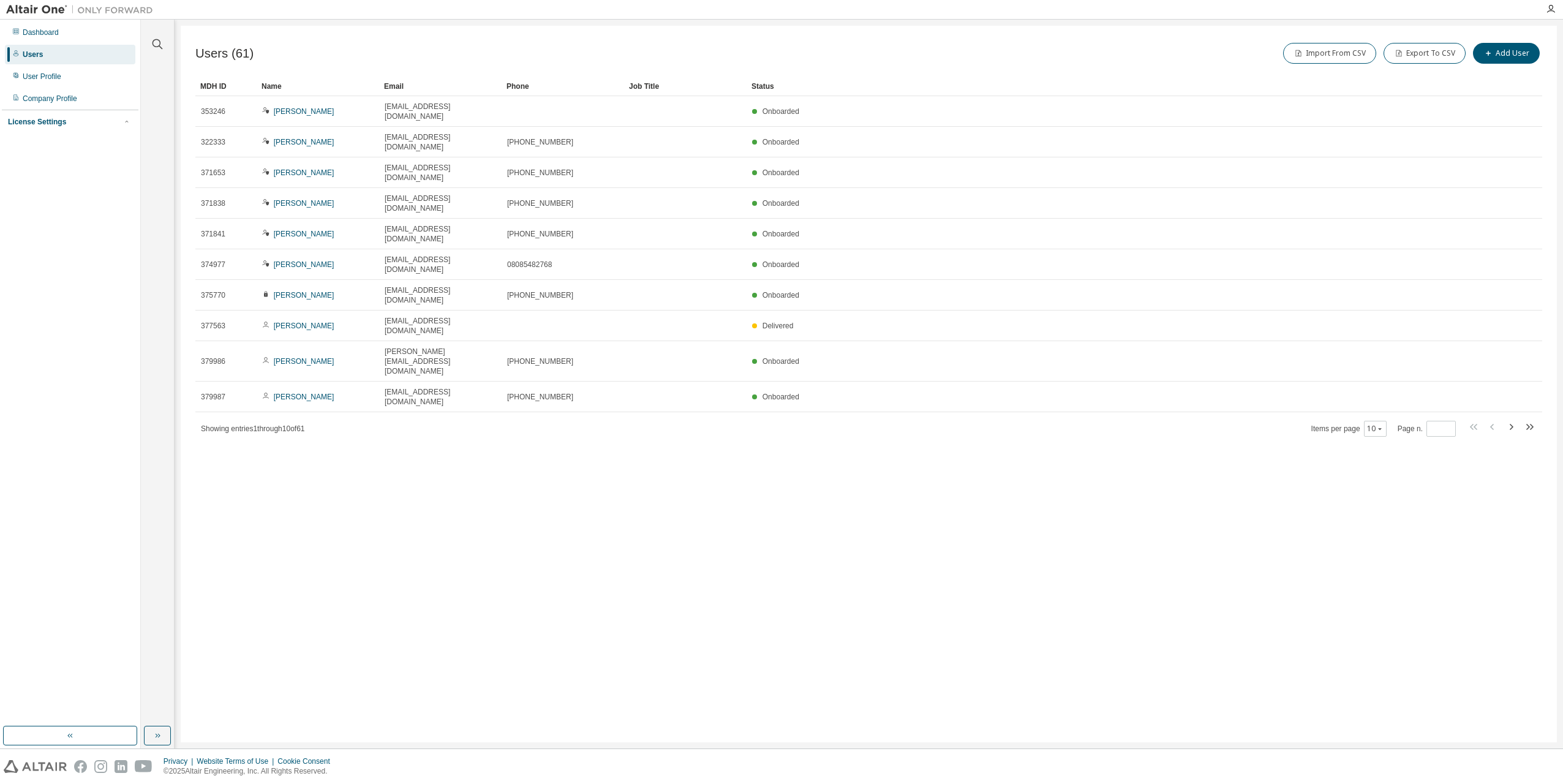
click at [64, 122] on div "License Settings" at bounding box center [70, 122] width 124 height 11
click at [66, 141] on div "Managed" at bounding box center [70, 143] width 130 height 19
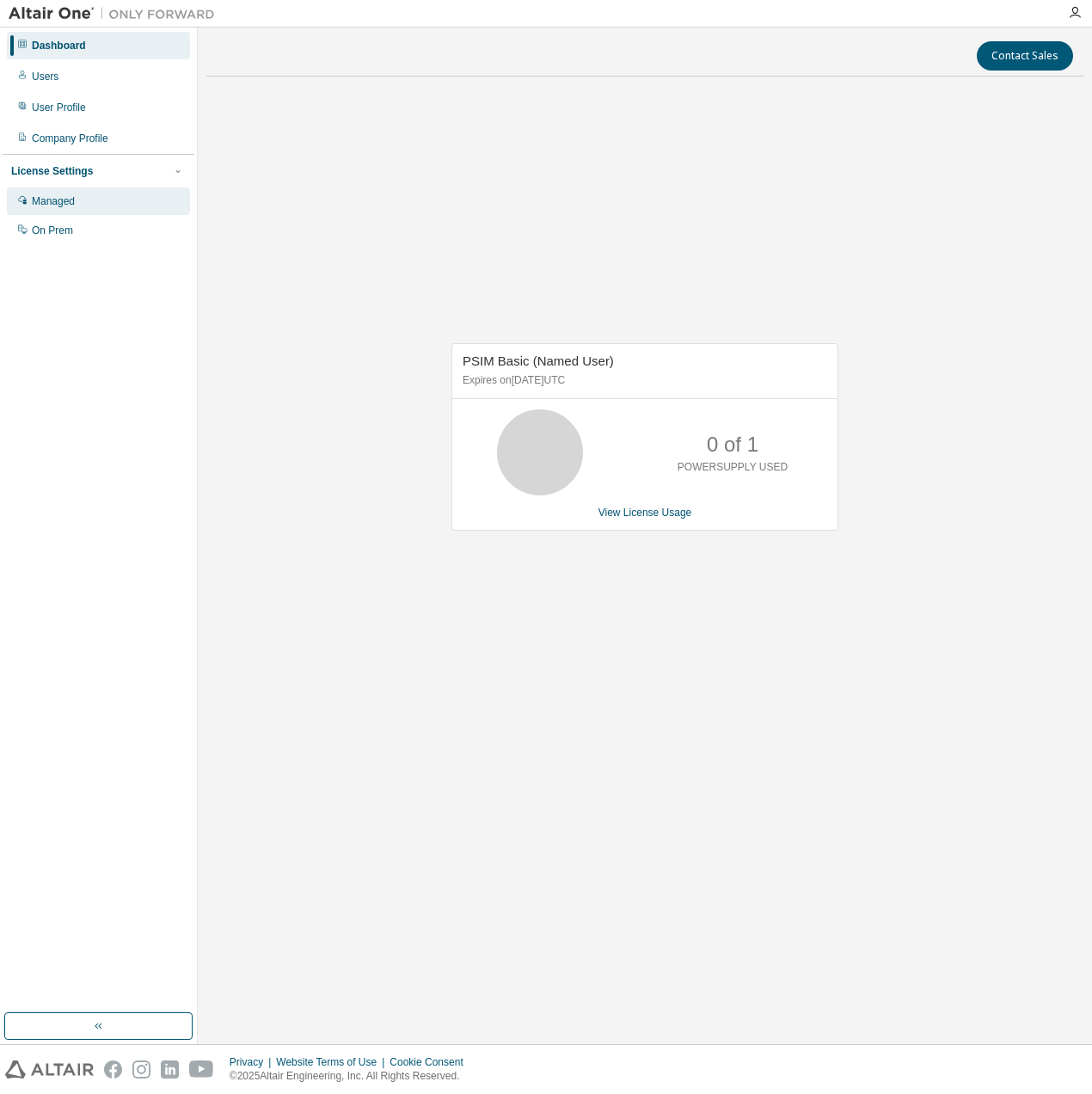
click at [89, 197] on div "Managed" at bounding box center [98, 201] width 183 height 27
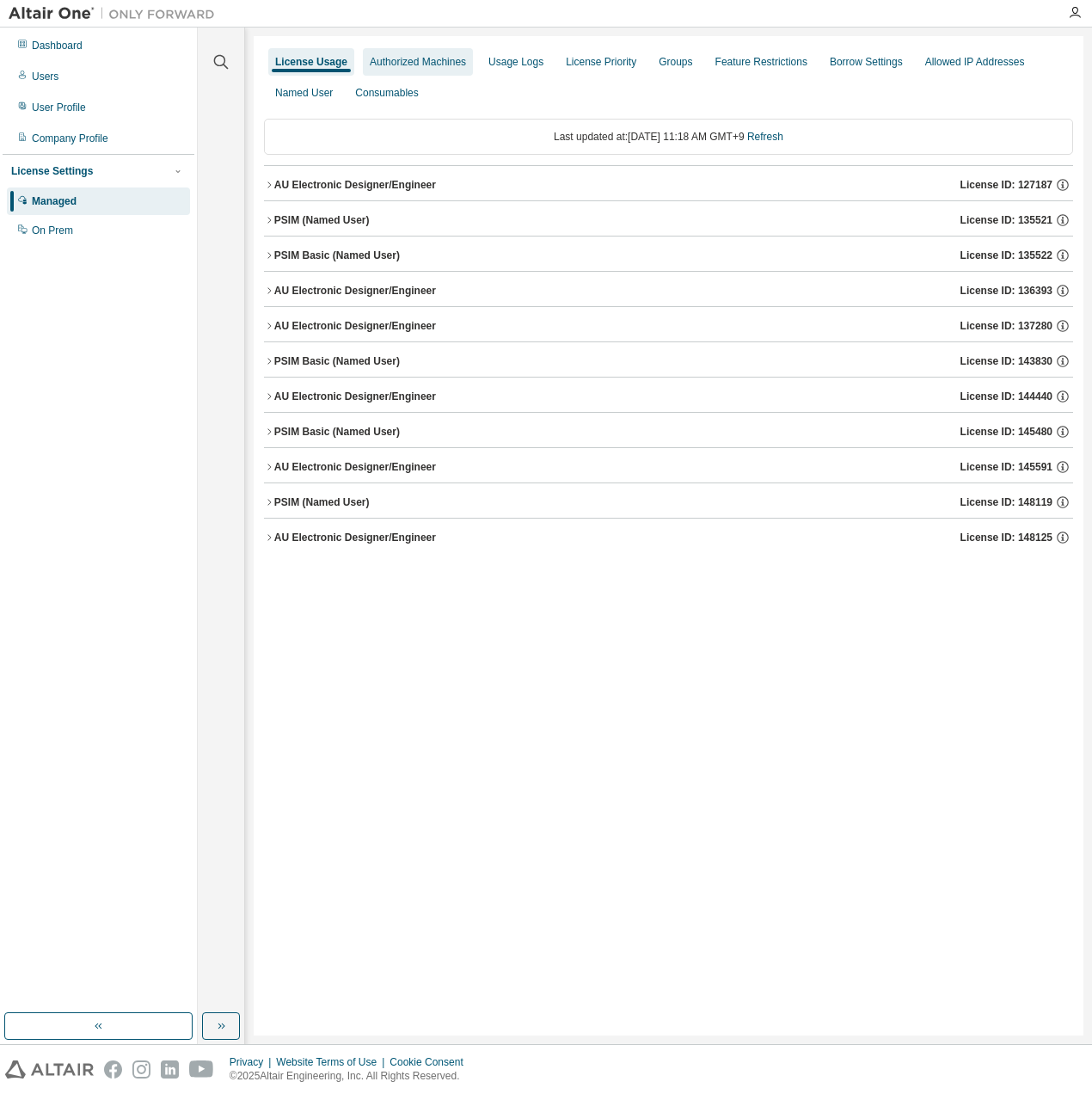
click at [436, 65] on div "Authorized Machines" at bounding box center [418, 62] width 96 height 14
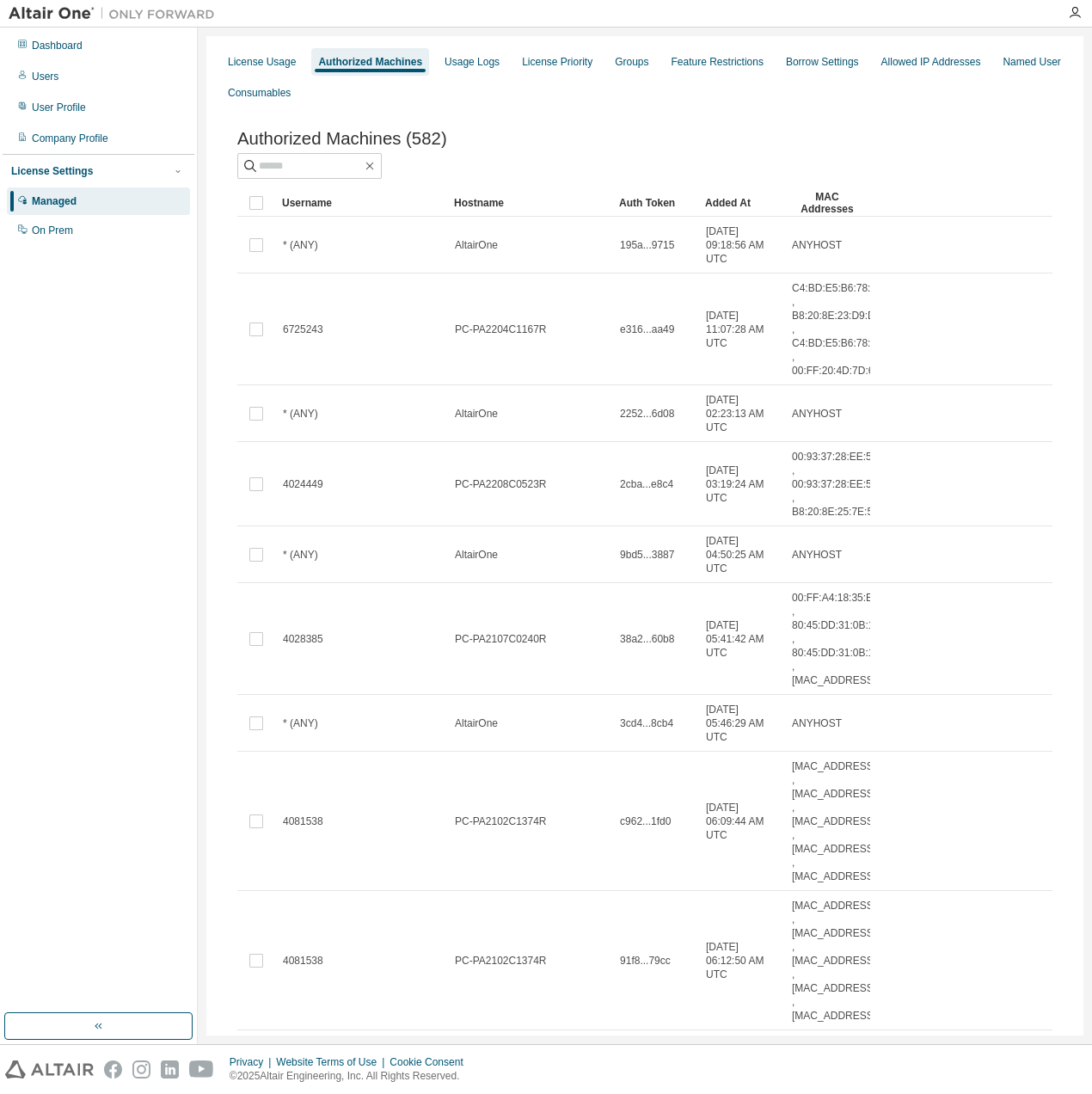
click at [944, 201] on tr "Username Hostname Auth Token Added At MAC Addresses" at bounding box center [644, 203] width 815 height 27
click at [775, 178] on div at bounding box center [644, 166] width 815 height 26
